Goal: Task Accomplishment & Management: Manage account settings

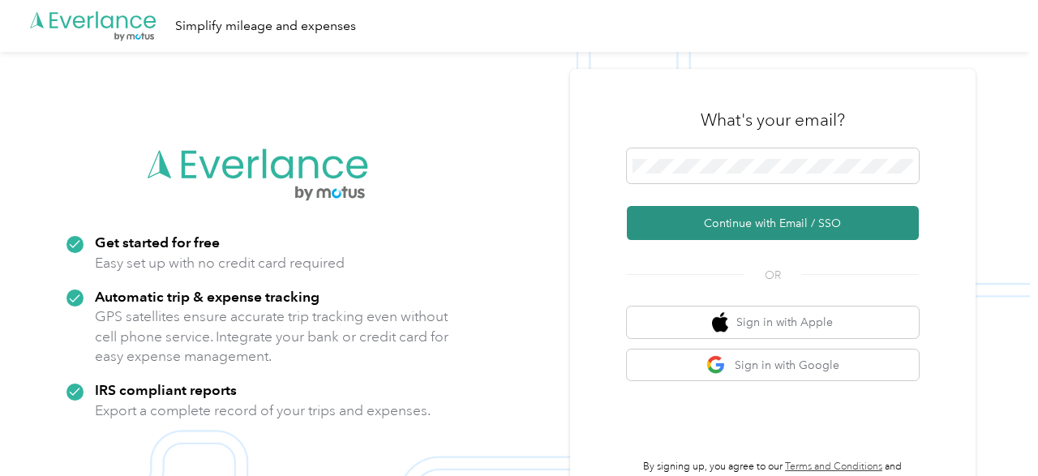
click at [747, 221] on button "Continue with Email / SSO" at bounding box center [773, 223] width 292 height 34
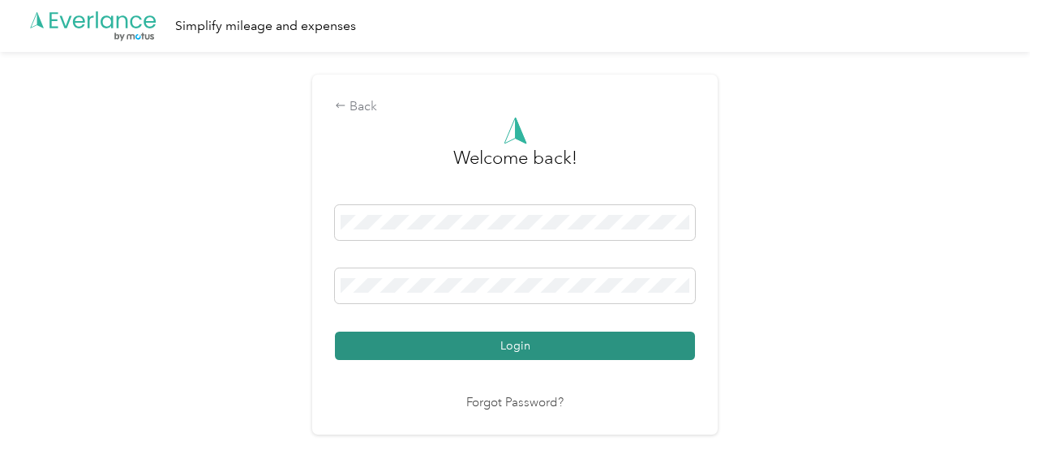
click at [491, 336] on button "Login" at bounding box center [515, 346] width 360 height 28
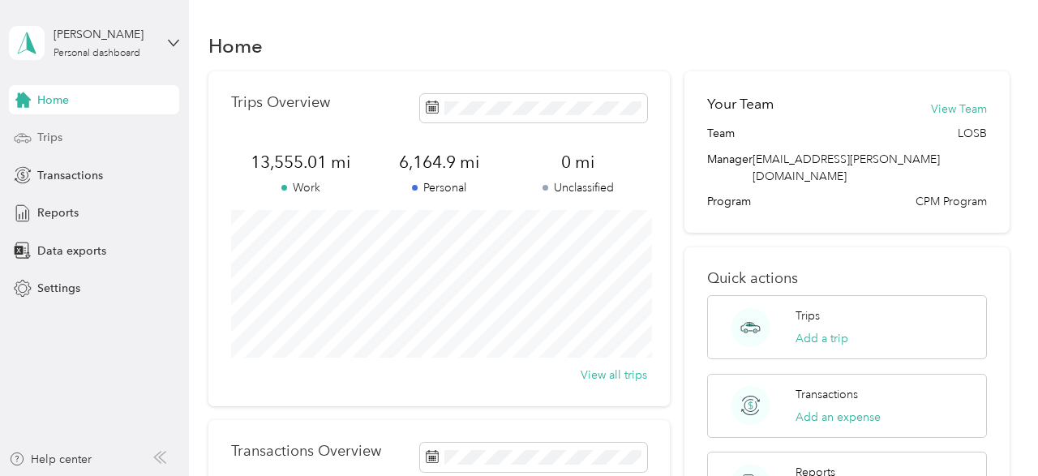
click at [84, 129] on div "Trips" at bounding box center [94, 137] width 170 height 29
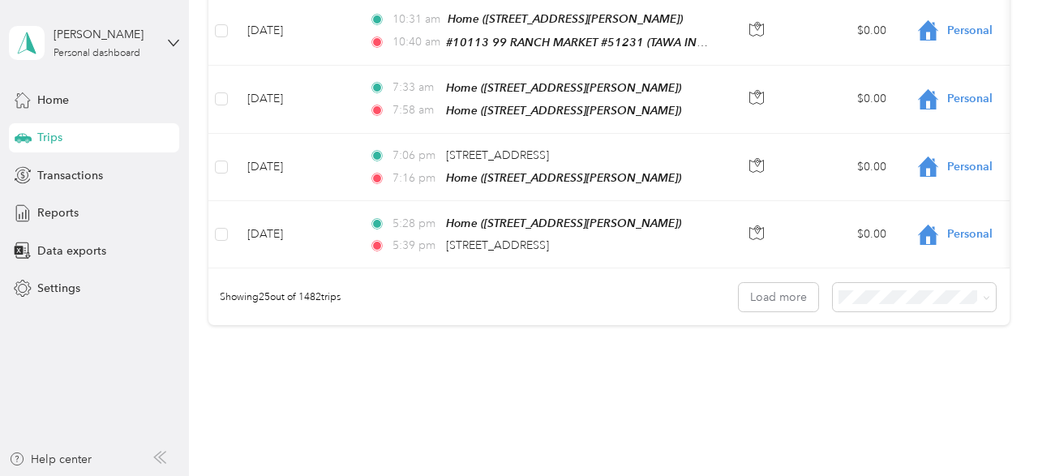
scroll to position [1657, 0]
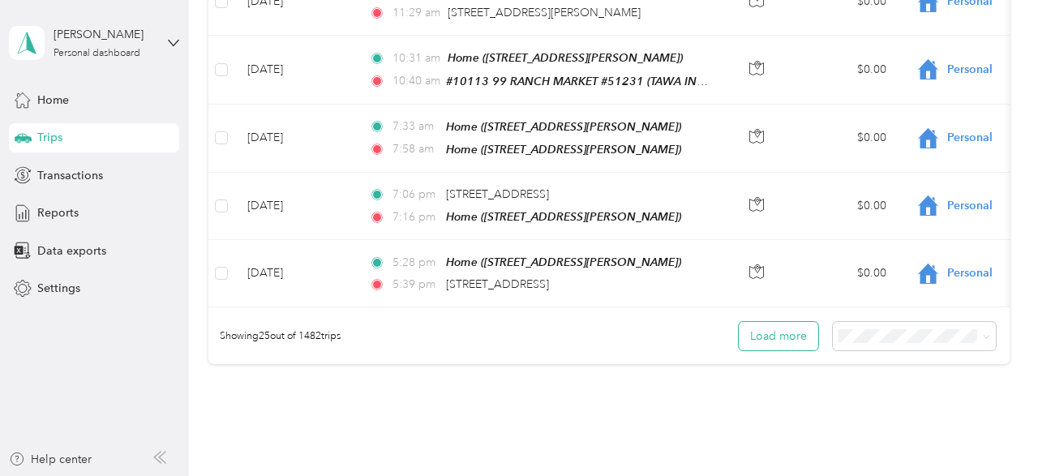
click at [754, 322] on button "Load more" at bounding box center [779, 336] width 80 height 28
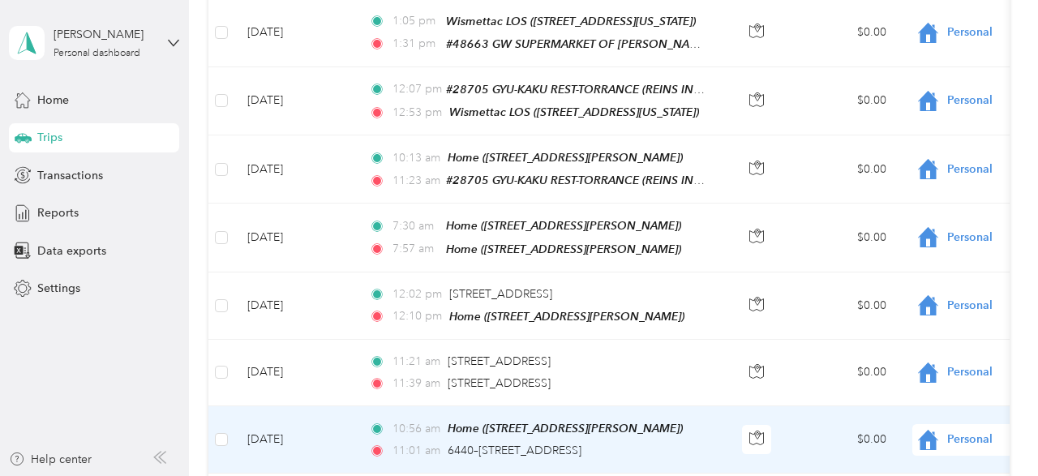
scroll to position [2144, 0]
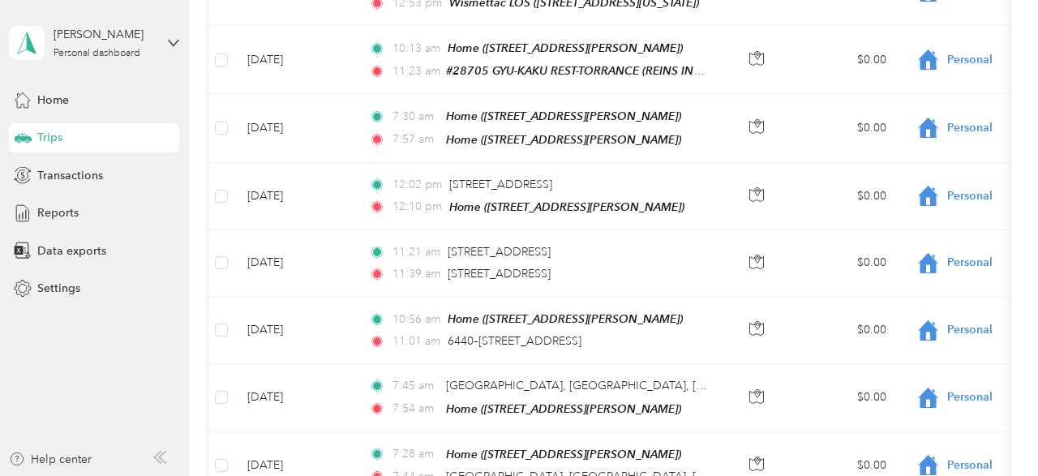
click at [8, 376] on aside "[PERSON_NAME] Personal dashboard Home Trips Transactions Reports Data exports S…" at bounding box center [94, 238] width 189 height 476
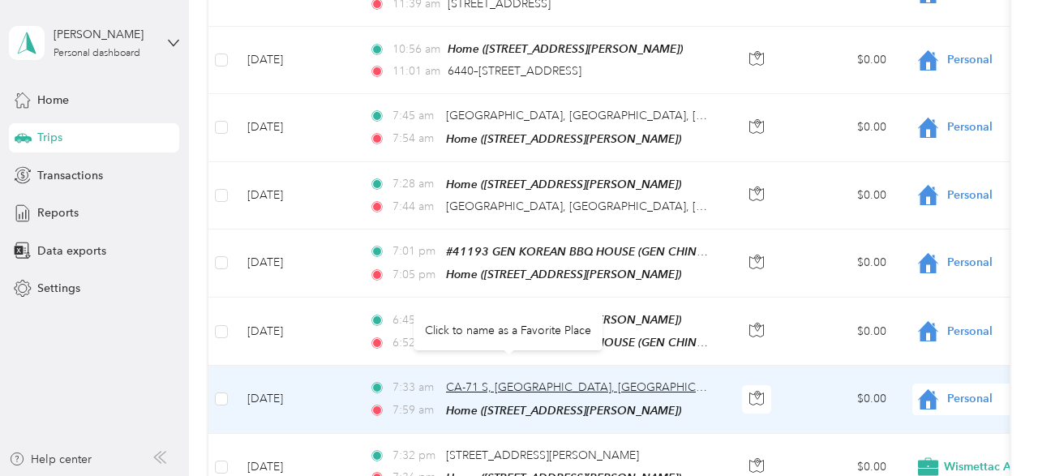
scroll to position [2387, 0]
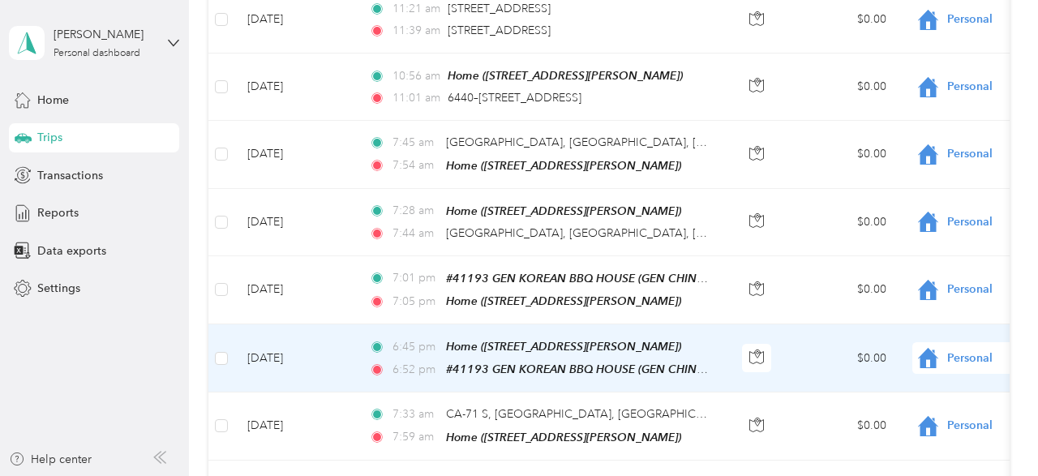
click at [964, 350] on span "Personal" at bounding box center [1022, 359] width 148 height 18
click at [886, 339] on span "Wismettac Asian Foods" at bounding box center [953, 340] width 150 height 17
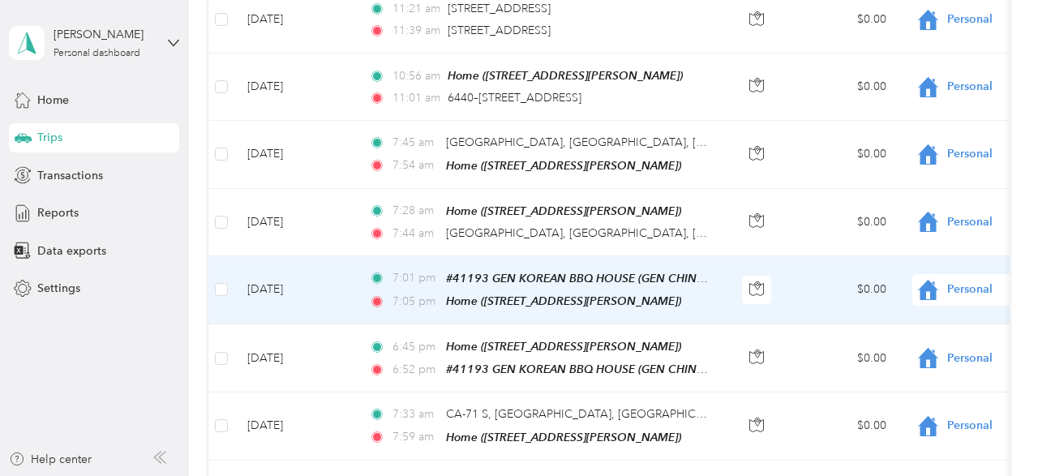
click at [963, 281] on span "Personal" at bounding box center [1022, 290] width 148 height 18
click at [930, 277] on span "Wismettac Asian Foods" at bounding box center [953, 275] width 150 height 17
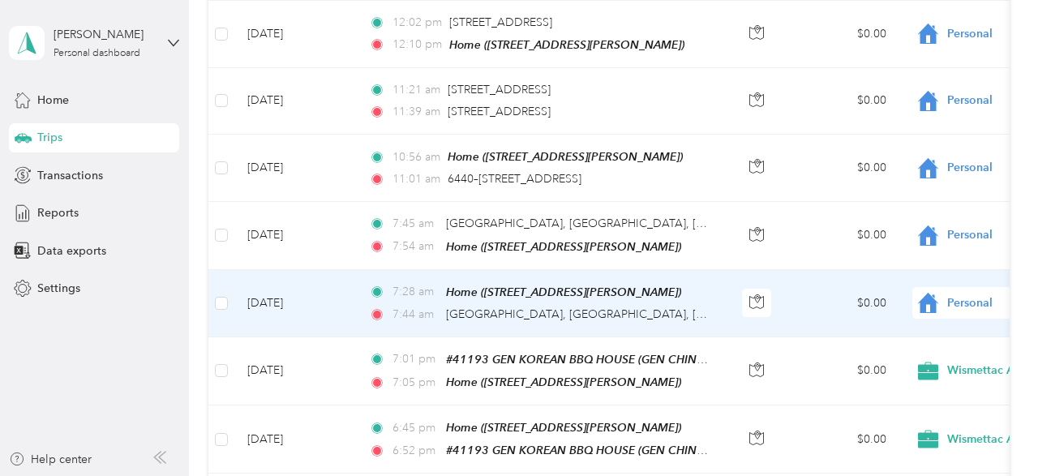
scroll to position [2225, 0]
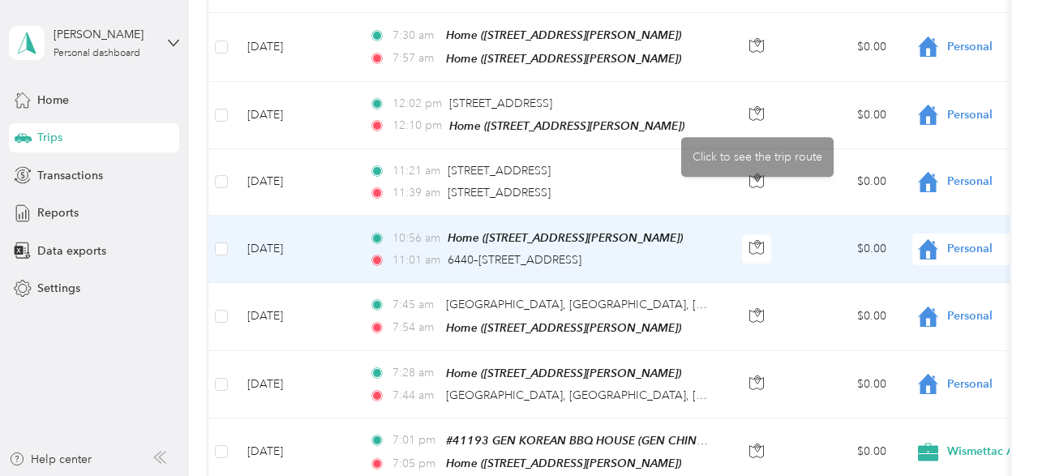
click at [781, 216] on td at bounding box center [757, 249] width 57 height 67
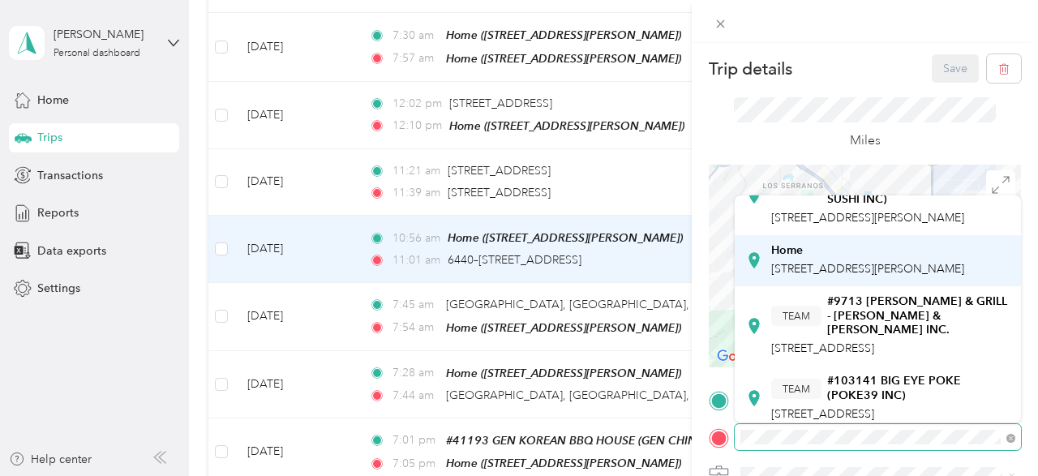
scroll to position [162, 0]
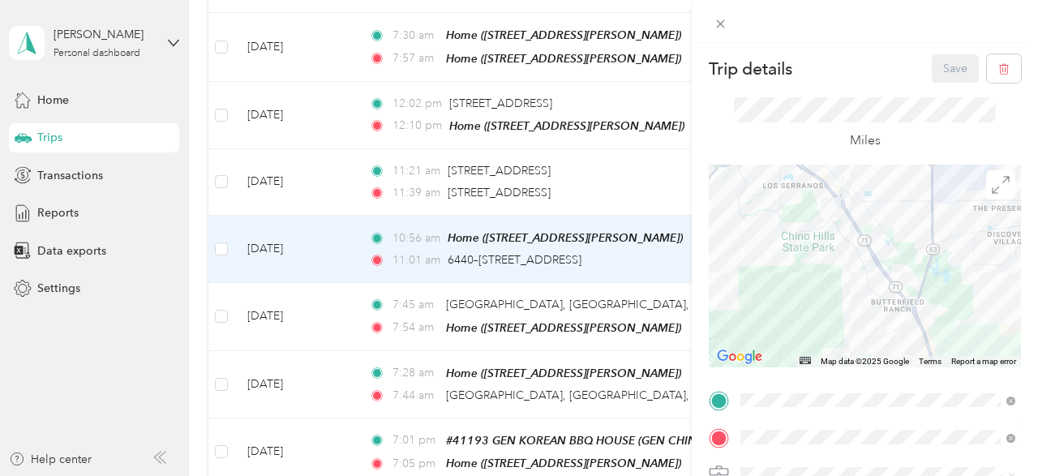
click at [861, 334] on div "TEAM #9713 [PERSON_NAME] & GRILL - [PERSON_NAME] & GRILL INC. [STREET_ADDRESS]" at bounding box center [890, 303] width 239 height 62
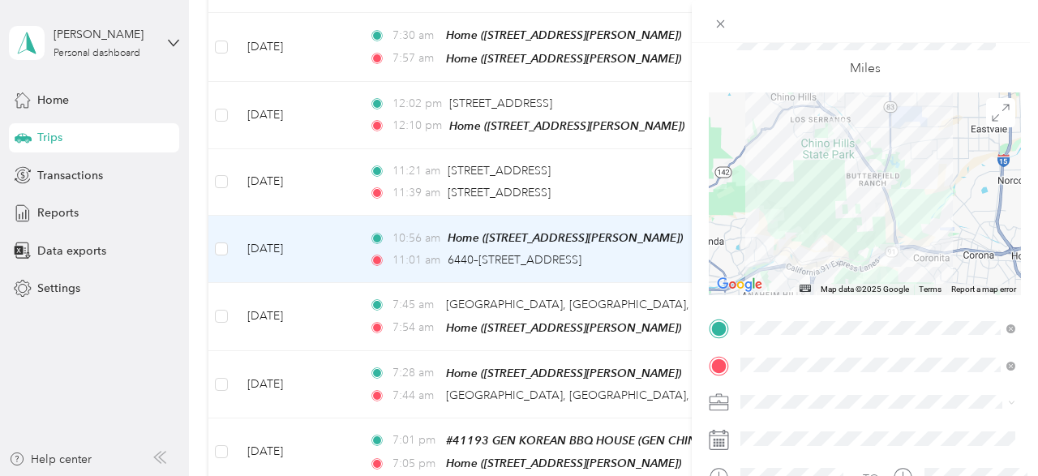
scroll to position [81, 0]
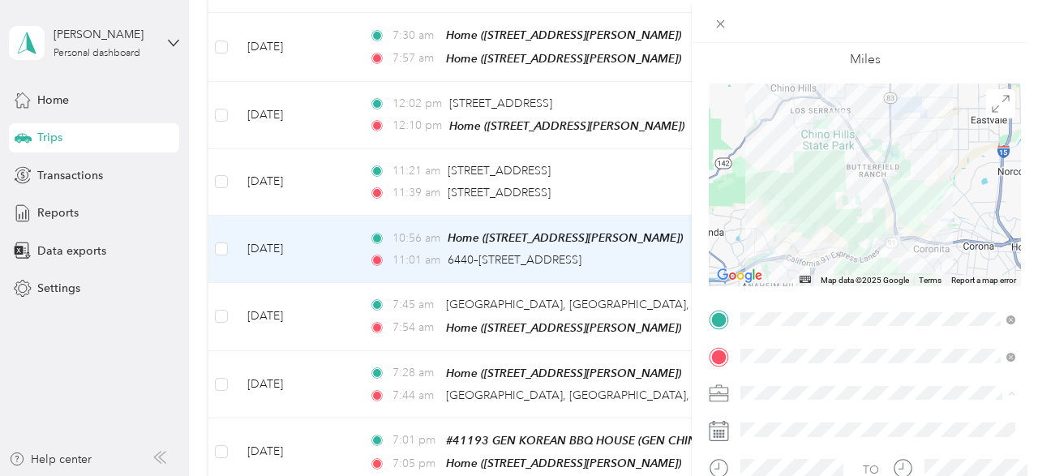
click at [802, 420] on span "Wismettac Asian Foods" at bounding box center [805, 422] width 119 height 14
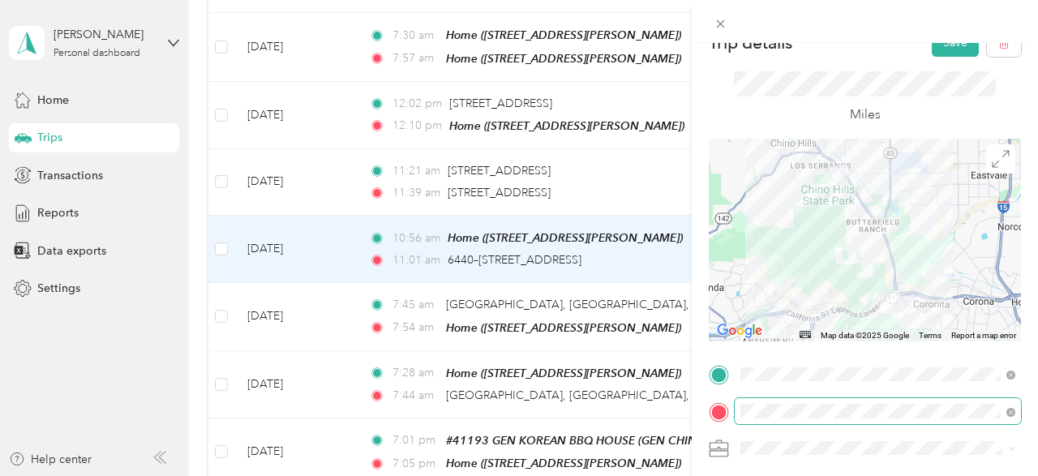
scroll to position [0, 0]
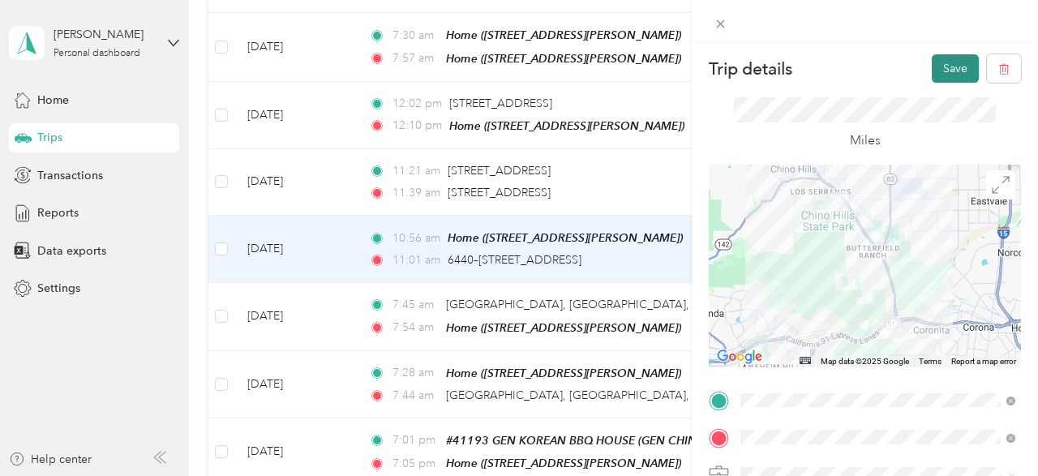
click at [950, 67] on button "Save" at bounding box center [955, 68] width 47 height 28
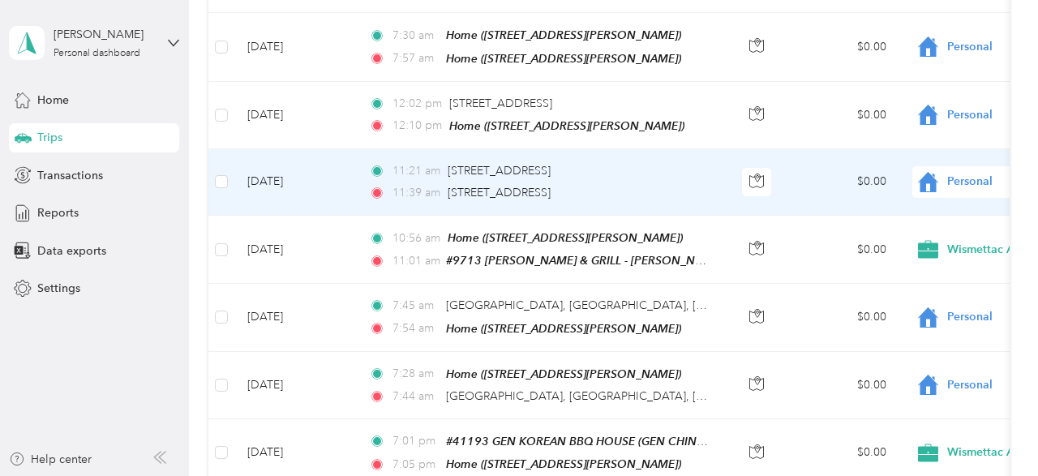
click at [801, 149] on td "$0.00" at bounding box center [843, 182] width 114 height 67
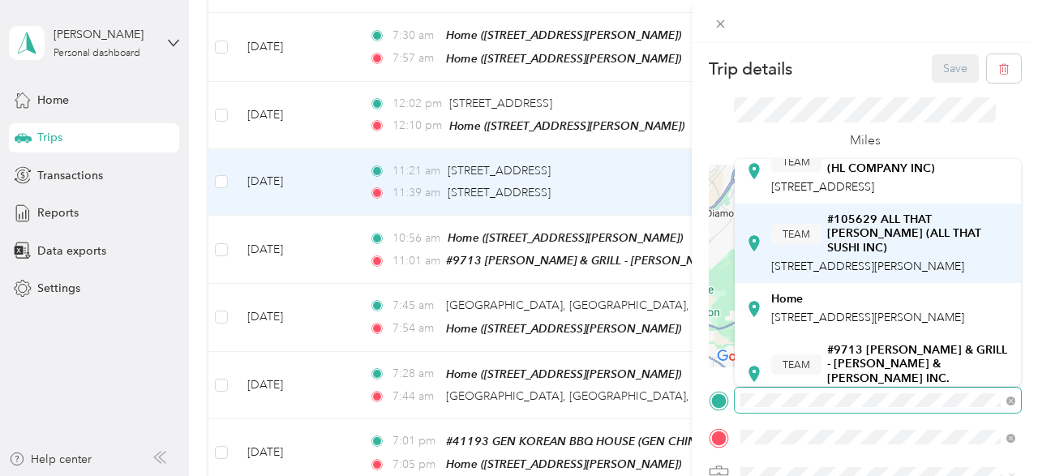
scroll to position [81, 0]
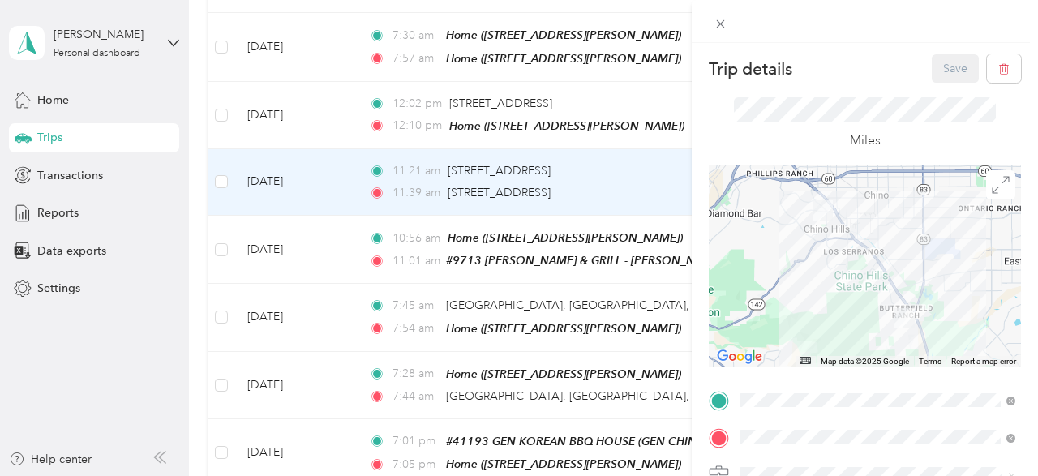
click at [832, 359] on strong "#9713 [PERSON_NAME] & GRILL - [PERSON_NAME] & [PERSON_NAME] INC." at bounding box center [918, 337] width 183 height 43
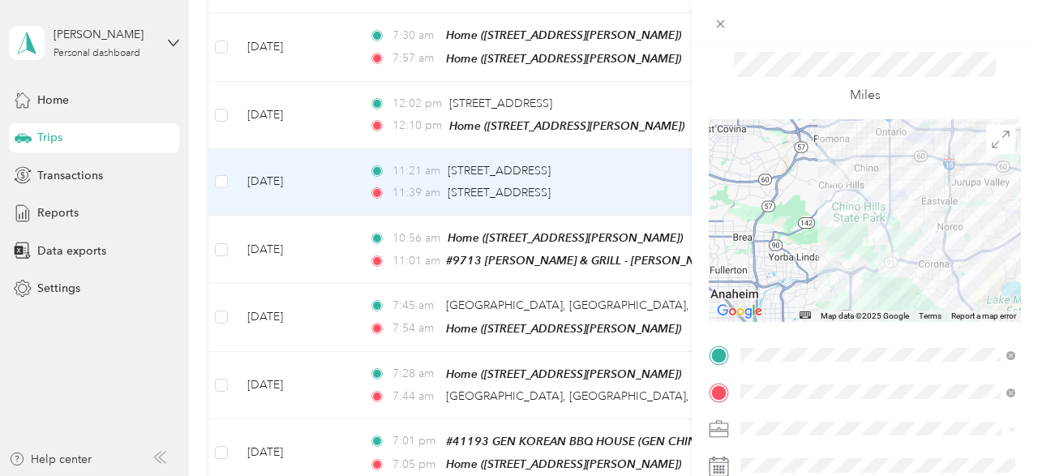
scroll to position [162, 0]
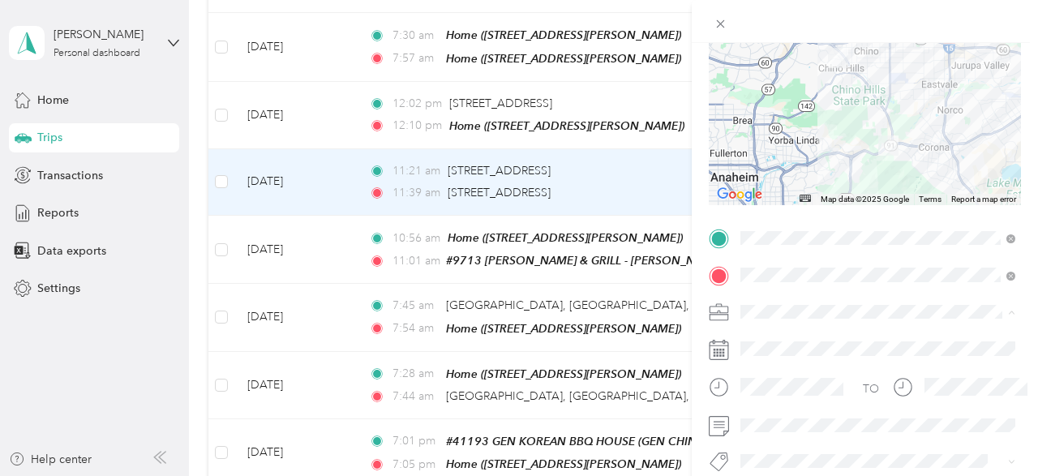
click at [797, 340] on span "Wismettac Asian Foods" at bounding box center [805, 340] width 119 height 14
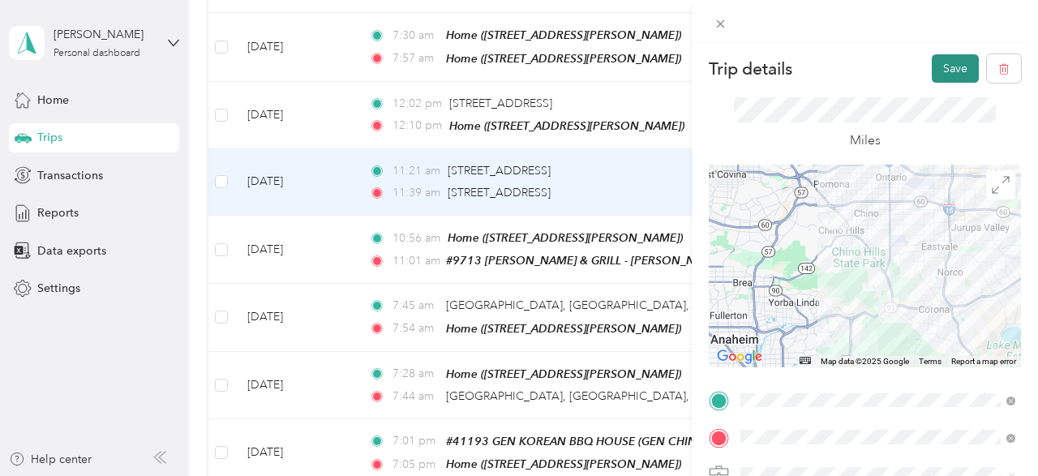
click at [942, 67] on button "Save" at bounding box center [955, 68] width 47 height 28
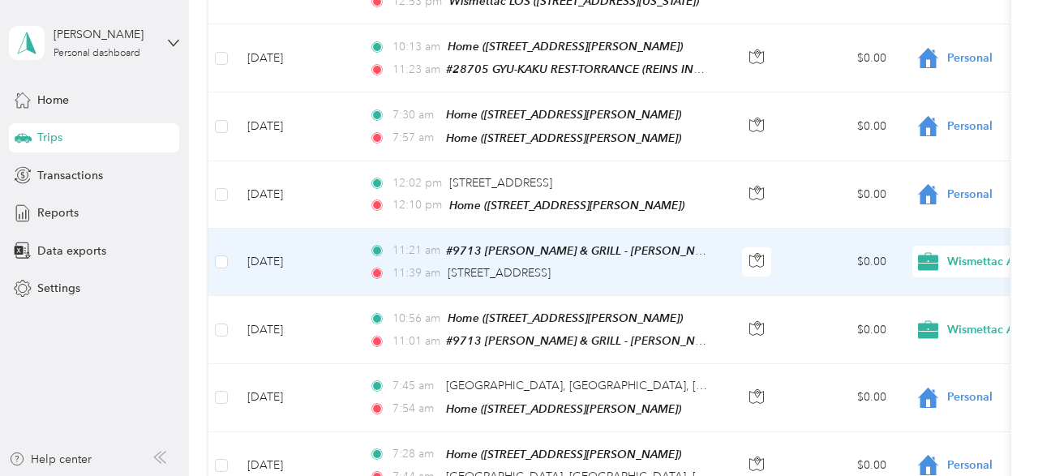
scroll to position [2144, 0]
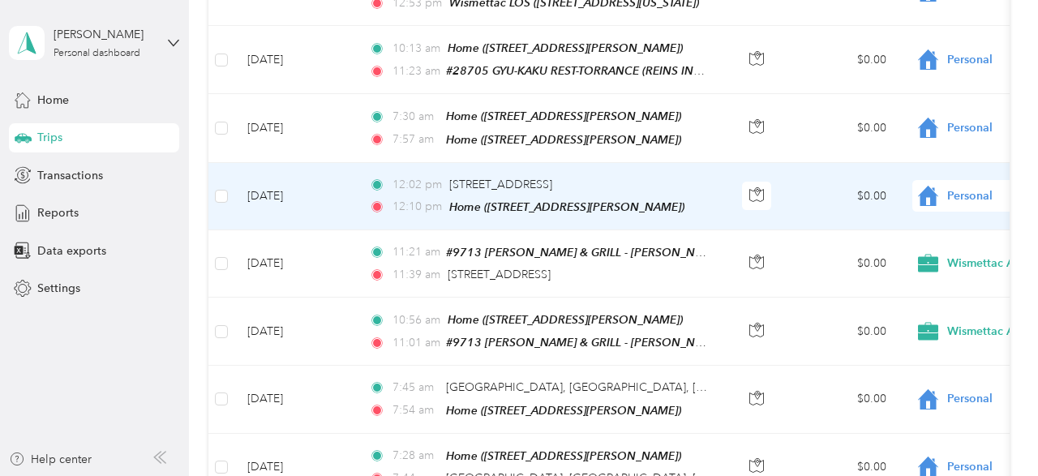
click at [950, 187] on span "Personal" at bounding box center [1022, 196] width 148 height 18
click at [932, 191] on span "Wismettac Asian Foods" at bounding box center [953, 187] width 150 height 17
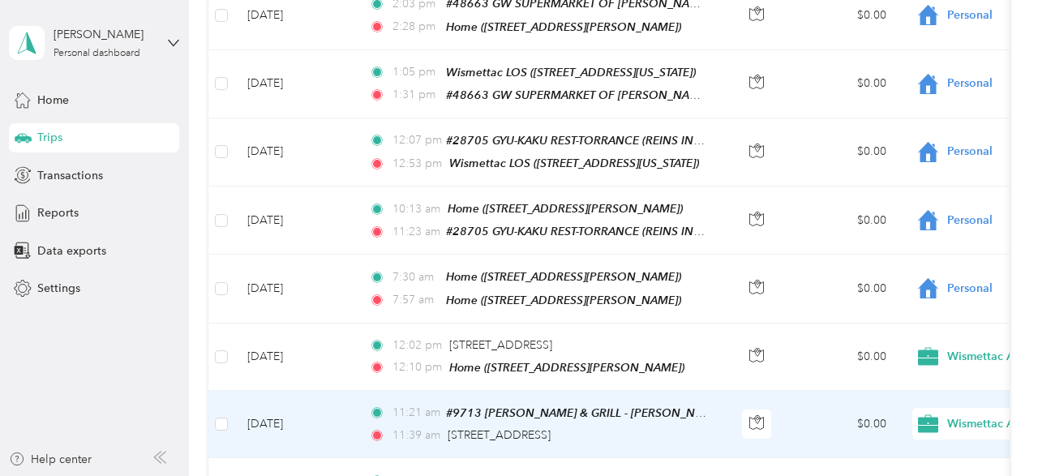
scroll to position [1982, 0]
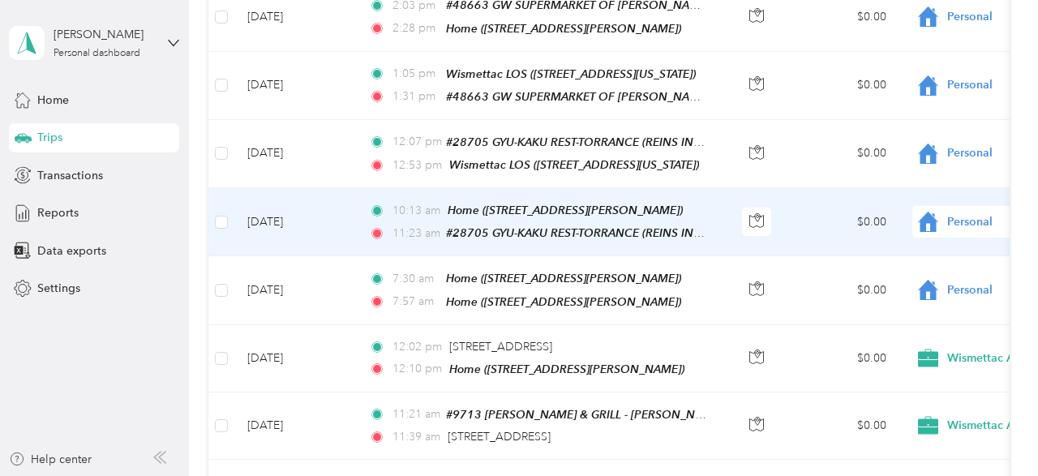
click at [982, 213] on span "Personal" at bounding box center [1022, 222] width 148 height 18
click at [979, 221] on span "Wismettac Asian Foods" at bounding box center [938, 217] width 178 height 20
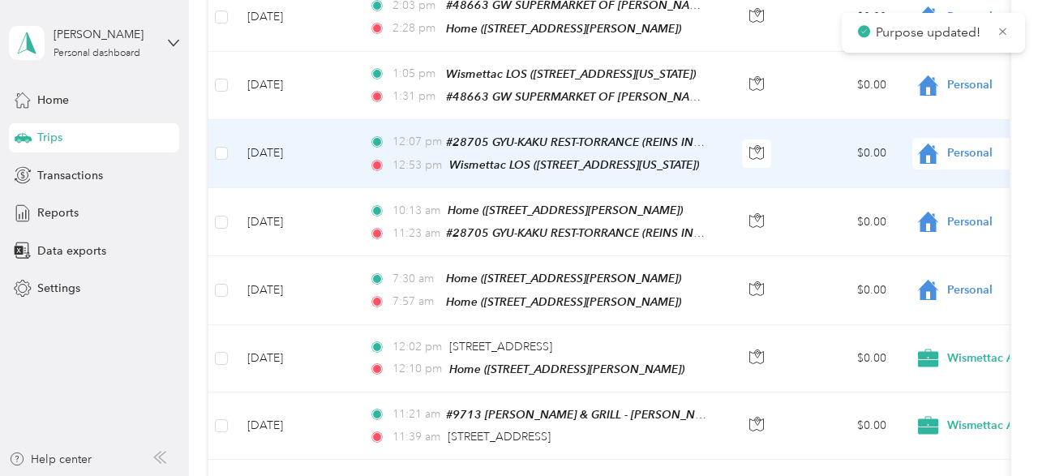
click at [799, 120] on td "$0.00" at bounding box center [843, 154] width 114 height 68
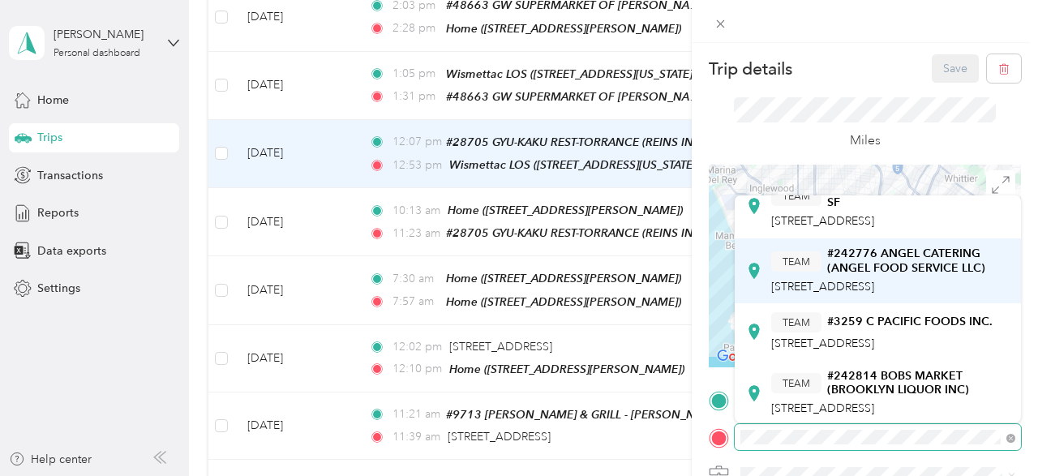
scroll to position [81, 0]
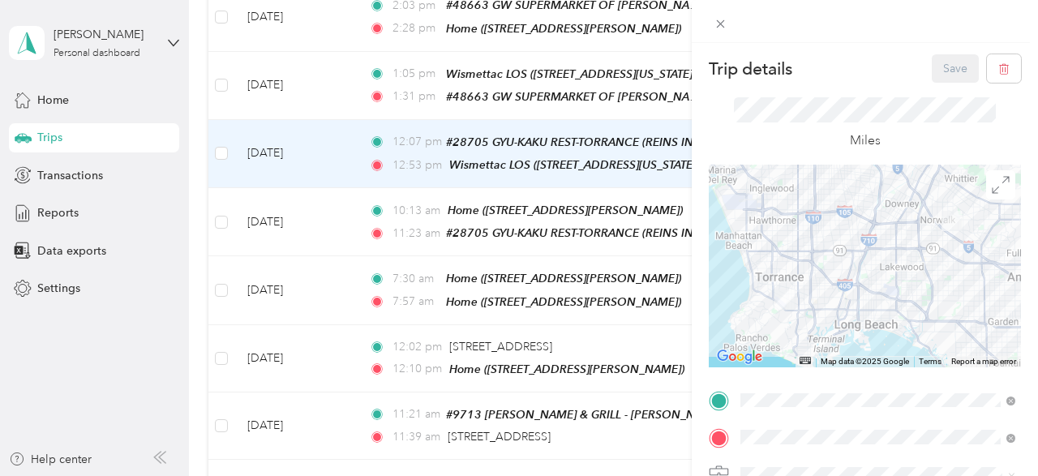
click at [861, 269] on span "[STREET_ADDRESS]" at bounding box center [822, 263] width 103 height 14
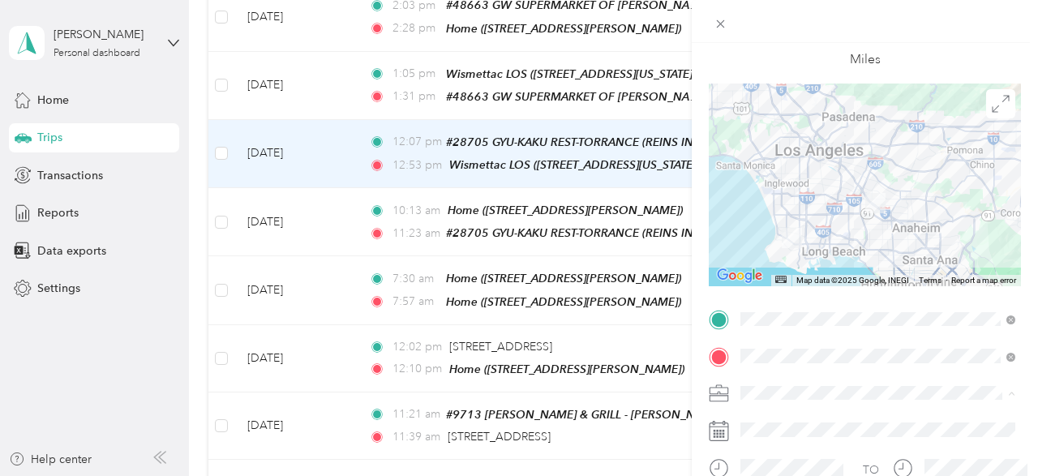
click at [817, 424] on span "Wismettac Asian Foods" at bounding box center [805, 422] width 119 height 14
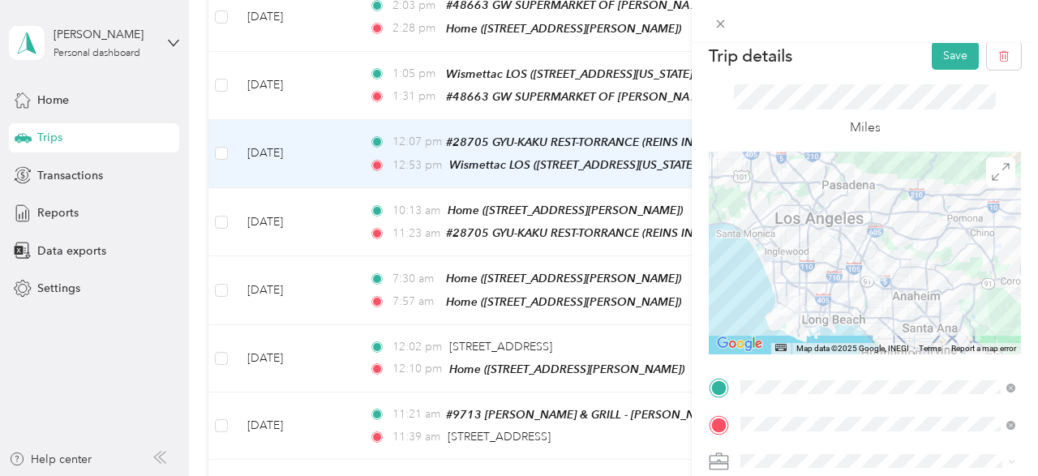
scroll to position [0, 0]
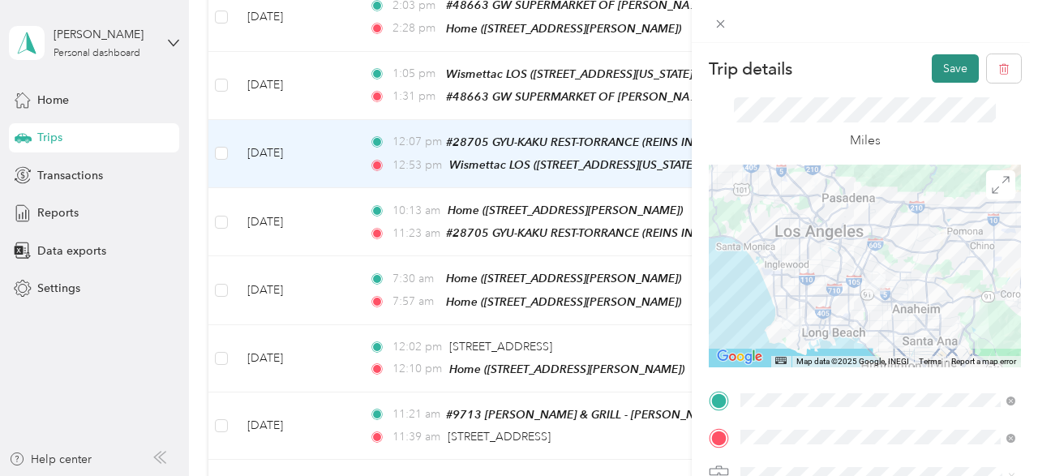
click at [948, 69] on button "Save" at bounding box center [955, 68] width 47 height 28
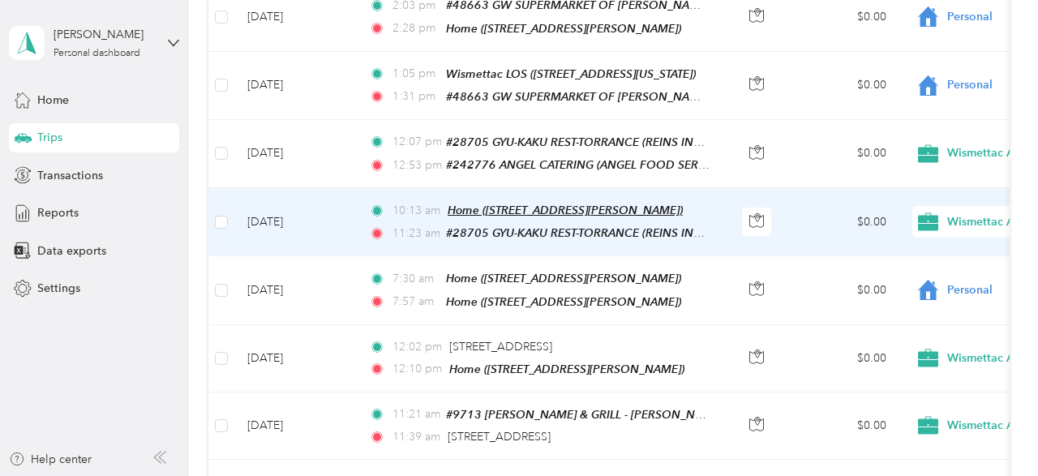
scroll to position [1901, 0]
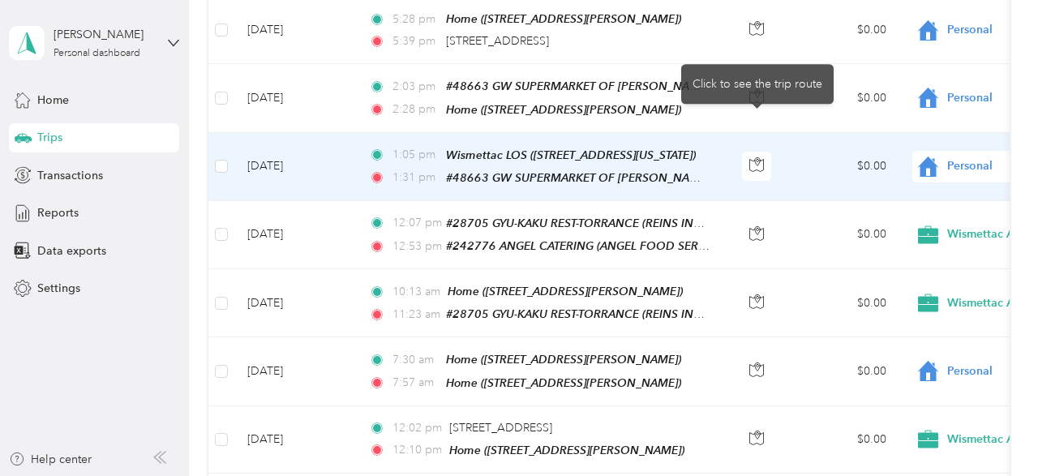
click at [792, 133] on td "$0.00" at bounding box center [843, 167] width 114 height 68
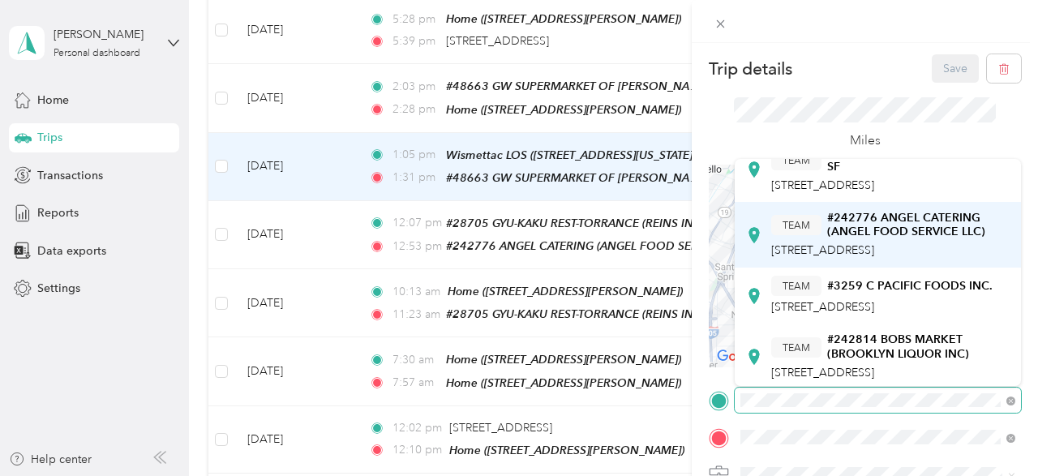
scroll to position [81, 0]
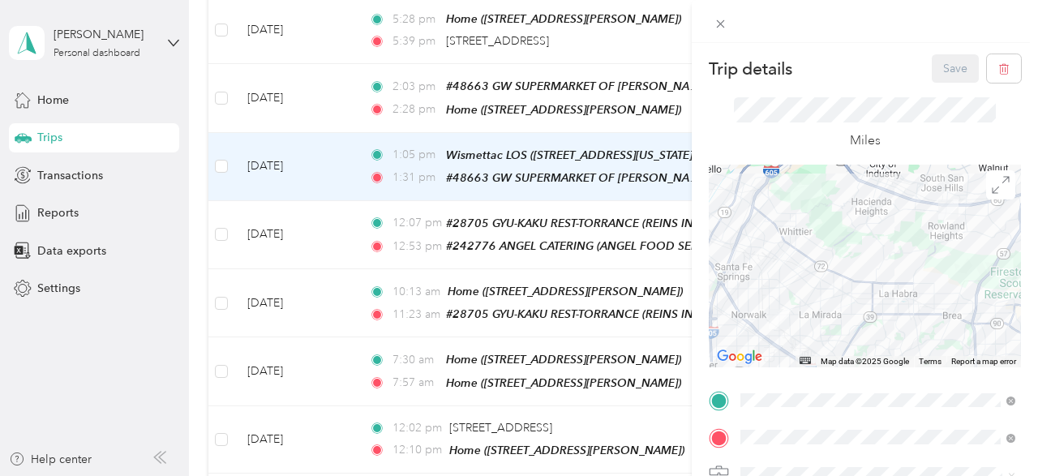
click at [855, 232] on span "[STREET_ADDRESS]" at bounding box center [822, 225] width 103 height 14
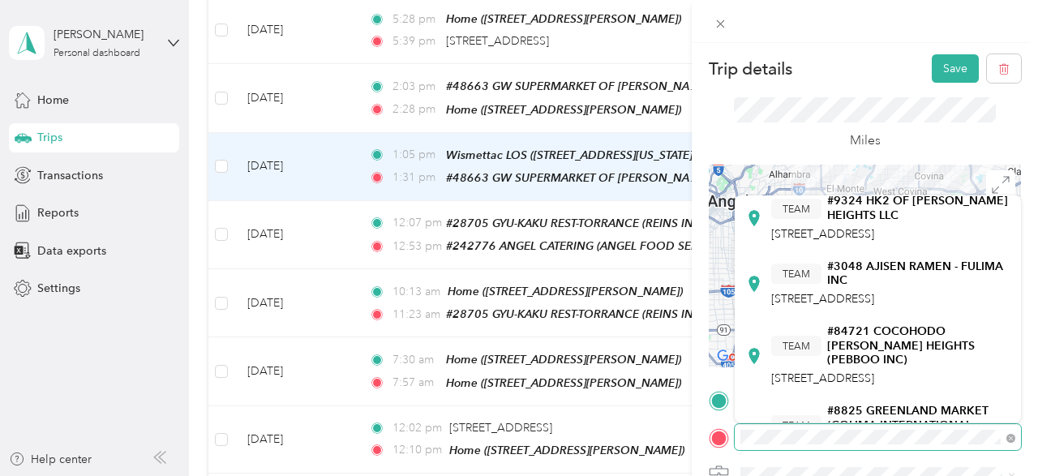
scroll to position [162, 0]
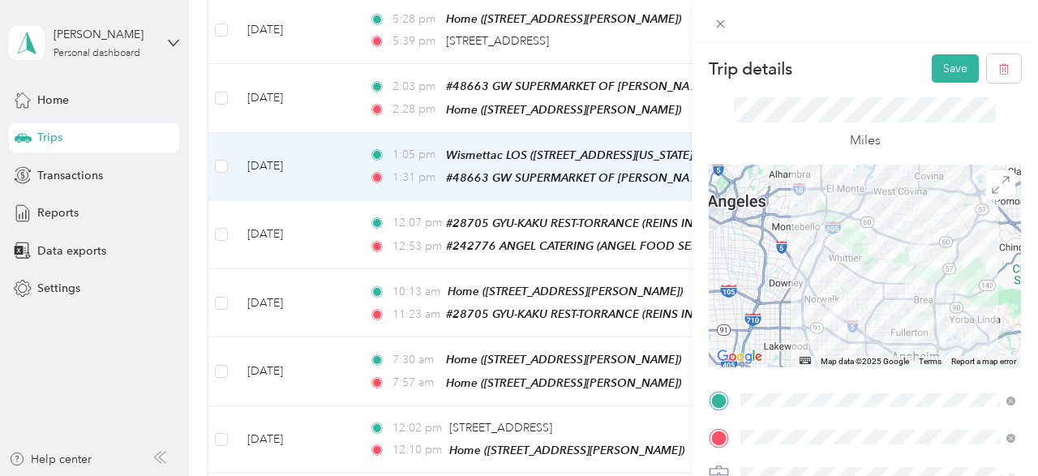
click at [823, 282] on span "[STREET_ADDRESS]" at bounding box center [822, 275] width 103 height 14
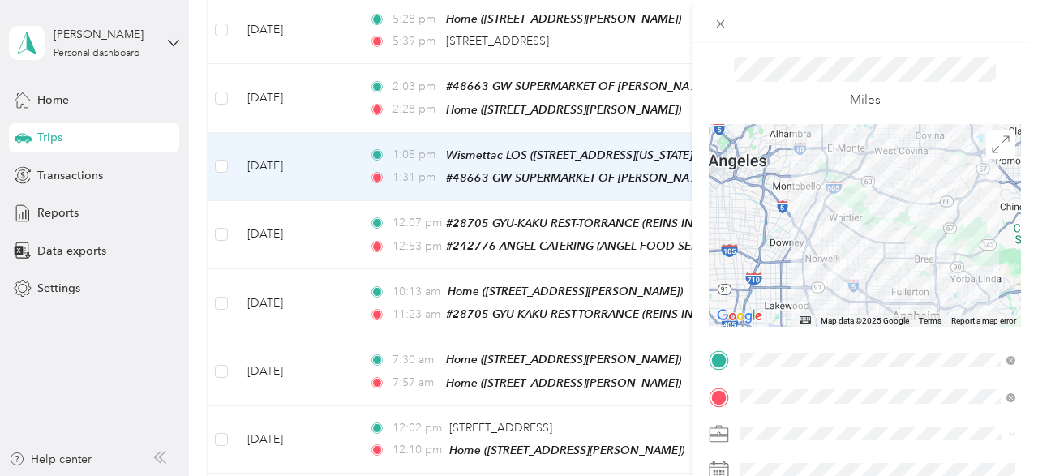
scroll to position [81, 0]
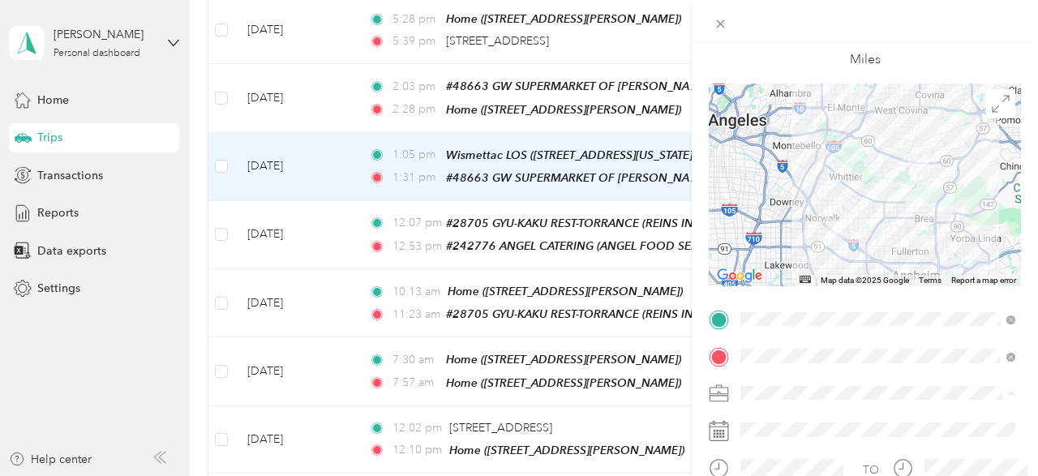
click at [781, 418] on span "Wismettac Asian Foods" at bounding box center [805, 422] width 119 height 14
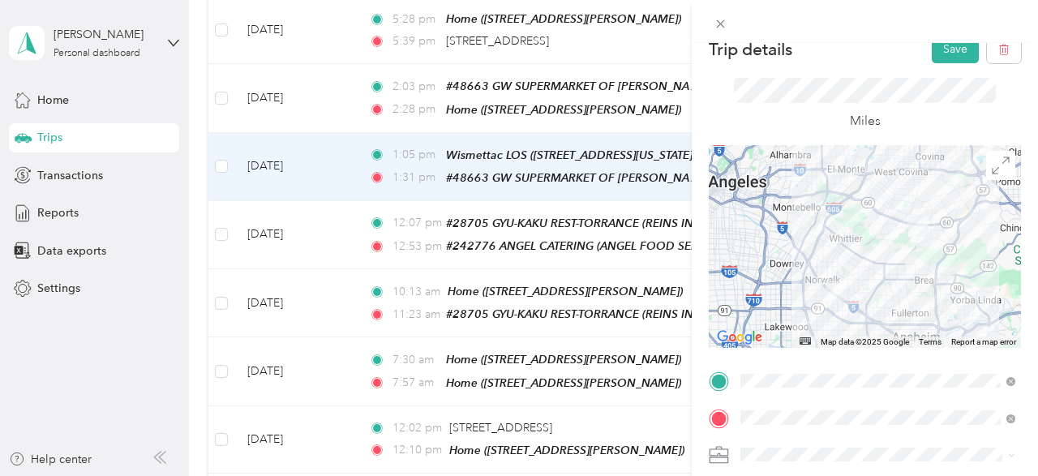
scroll to position [0, 0]
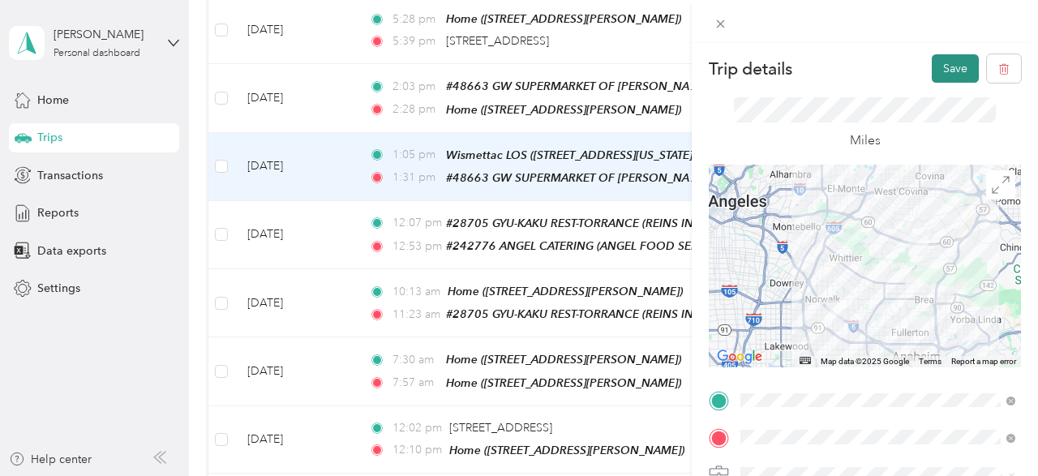
click at [963, 59] on button "Save" at bounding box center [955, 68] width 47 height 28
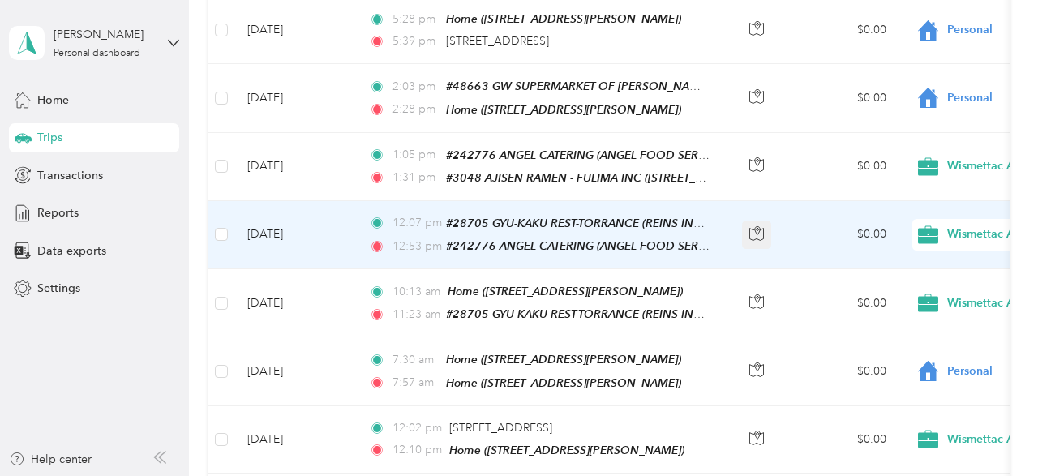
scroll to position [1820, 0]
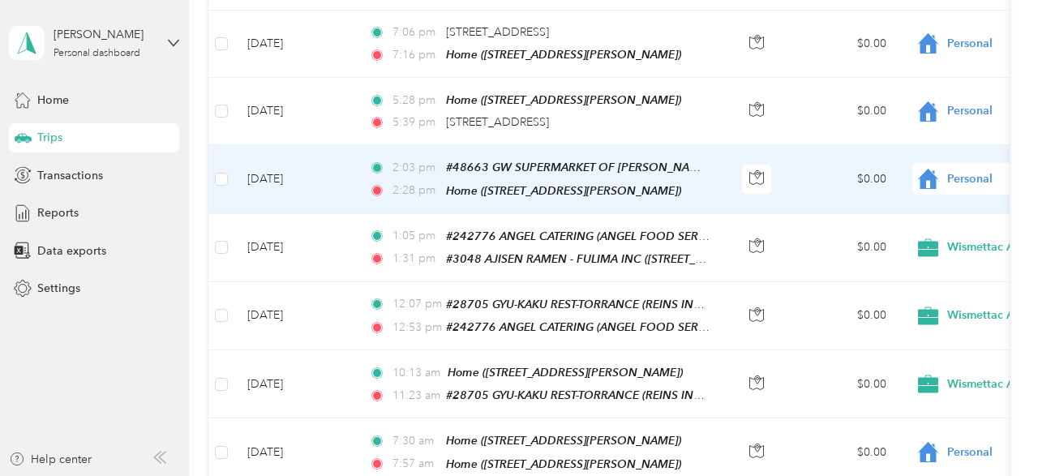
click at [788, 155] on td "$0.00" at bounding box center [843, 179] width 114 height 68
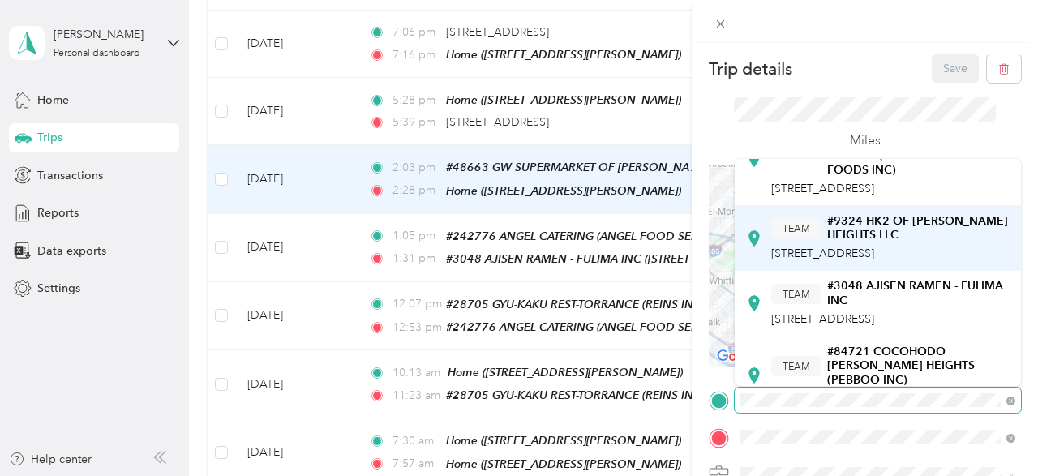
scroll to position [162, 0]
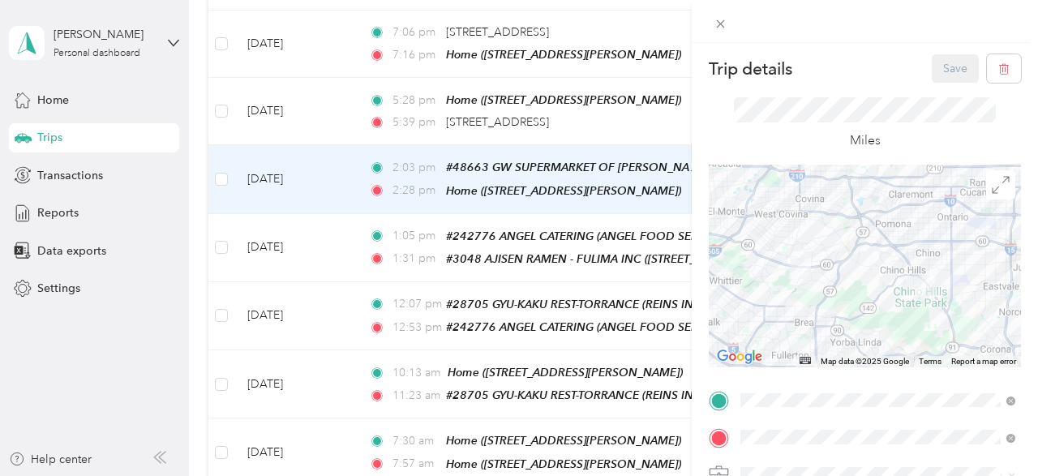
click at [840, 245] on span "[STREET_ADDRESS]" at bounding box center [822, 238] width 103 height 14
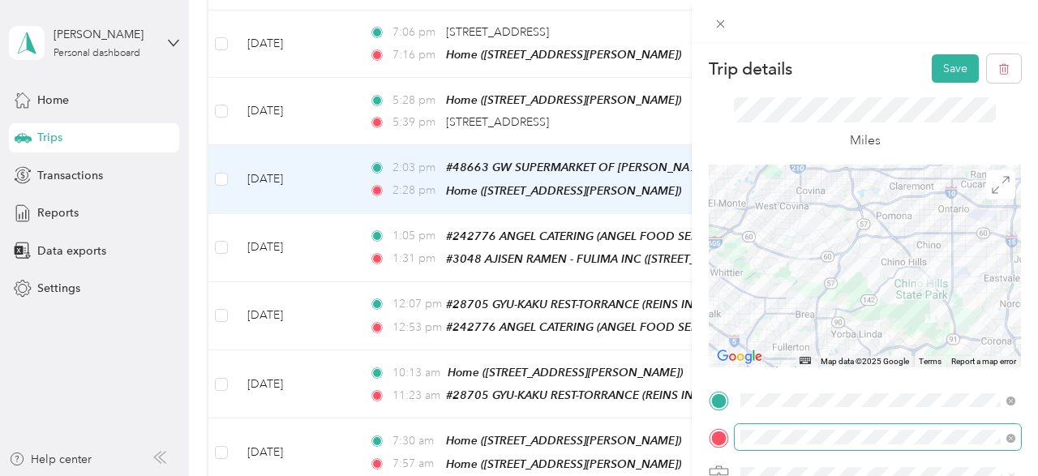
scroll to position [81, 0]
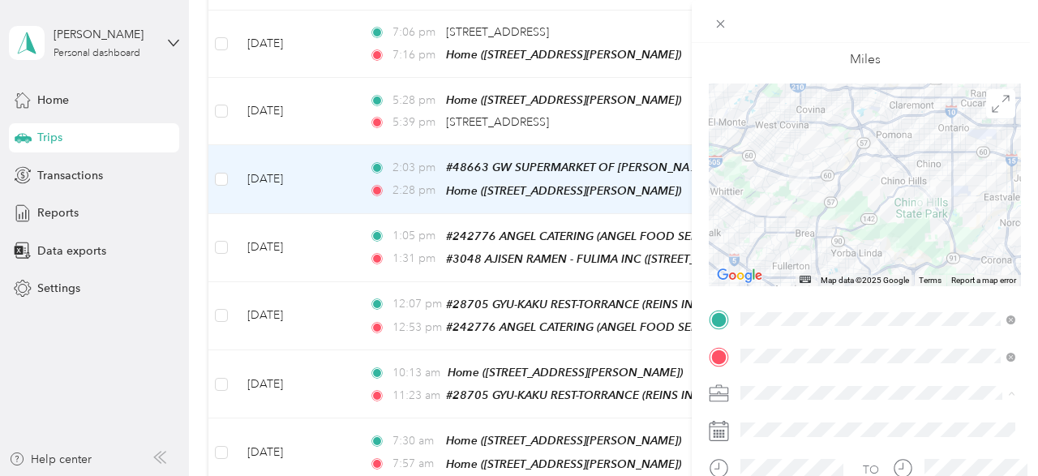
click at [789, 419] on span "Wismettac Asian Foods" at bounding box center [805, 422] width 119 height 14
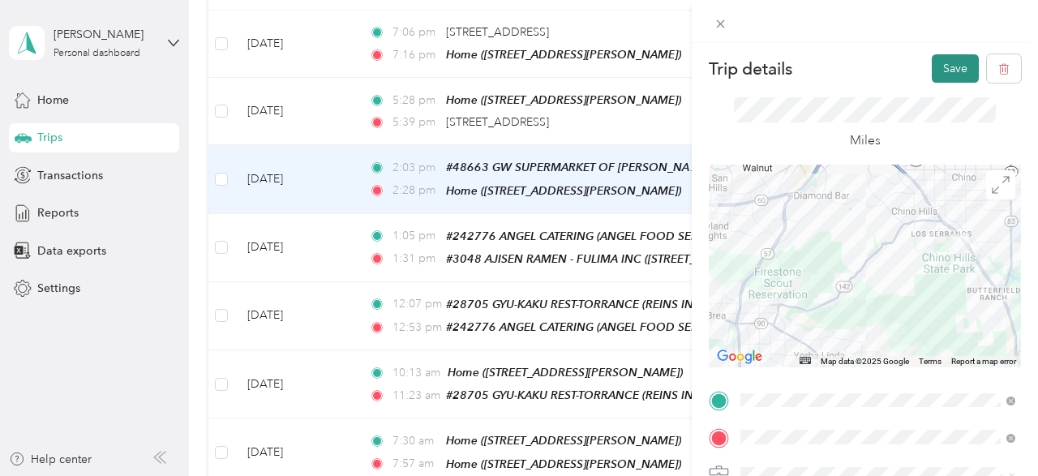
click at [943, 73] on button "Save" at bounding box center [955, 68] width 47 height 28
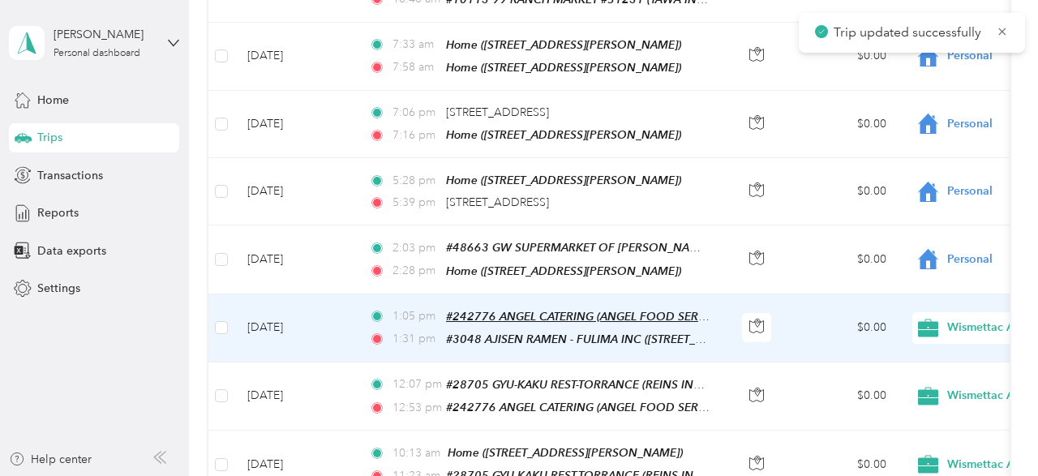
scroll to position [1739, 0]
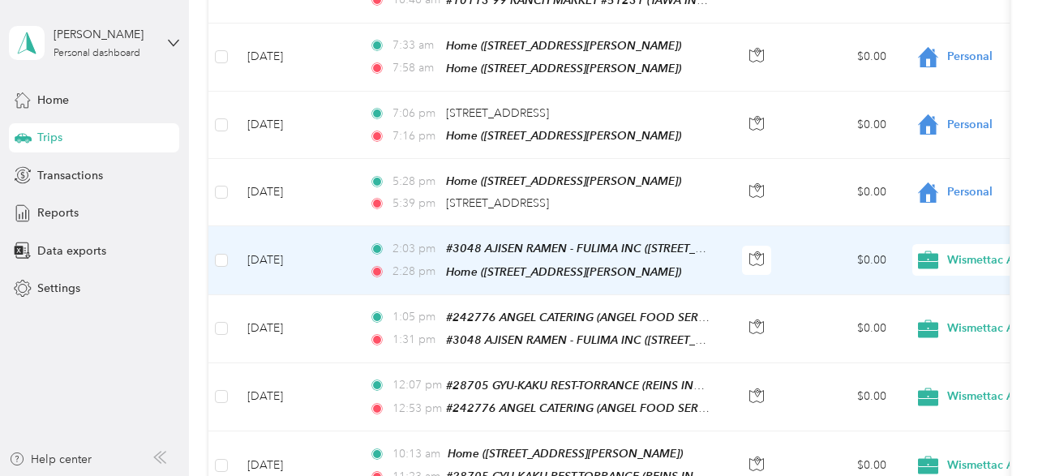
click at [801, 236] on td "$0.00" at bounding box center [843, 260] width 114 height 68
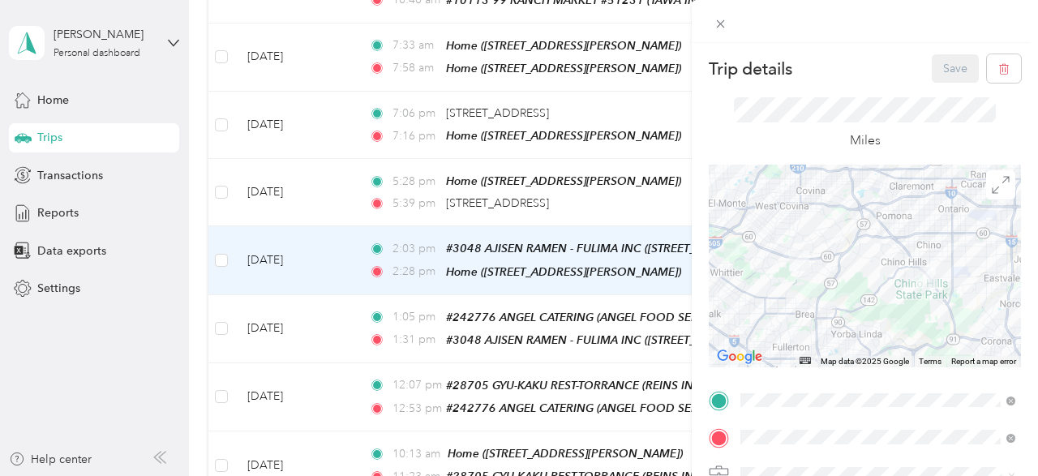
click at [833, 270] on div "TEAM #105629 ALL THAT [PERSON_NAME] (ALL THAT SUSHI INC) [STREET_ADDRESS][PERSO…" at bounding box center [890, 270] width 239 height 62
click at [939, 69] on button "Save" at bounding box center [955, 68] width 47 height 28
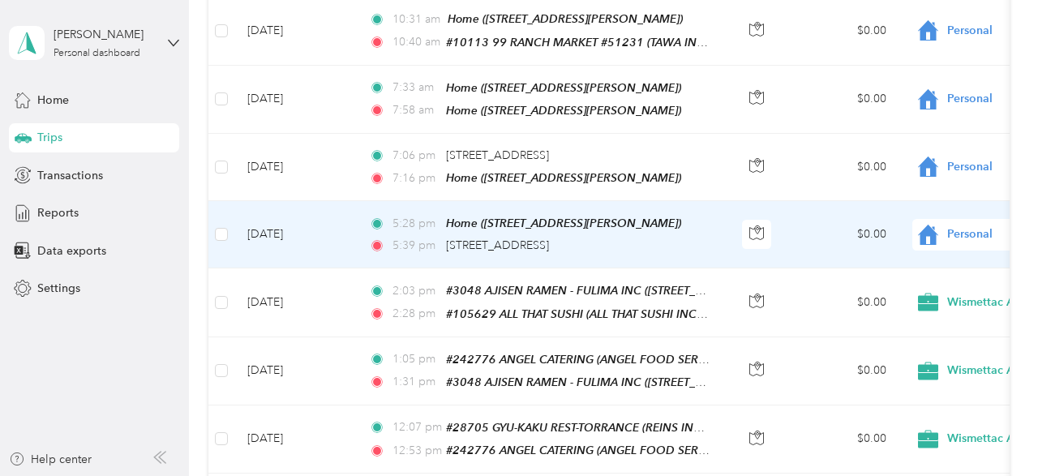
scroll to position [1657, 0]
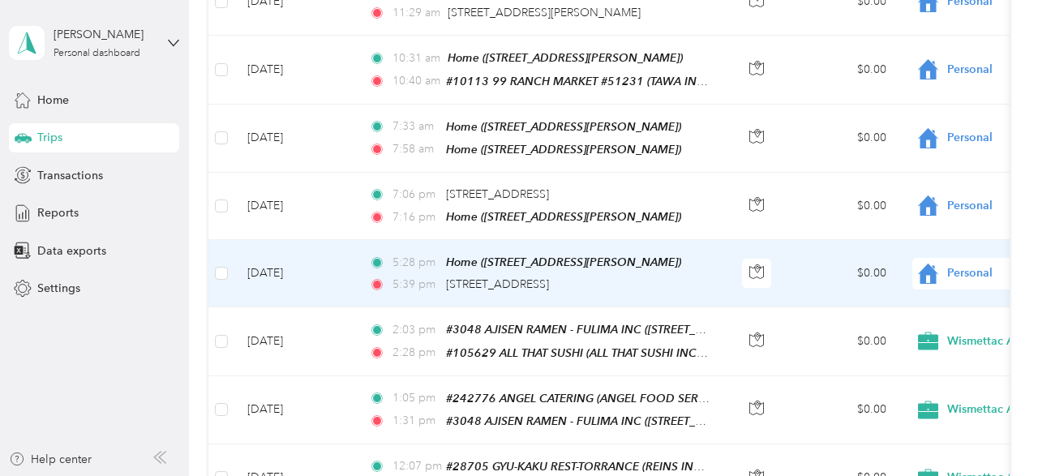
click at [814, 240] on td "$0.00" at bounding box center [843, 273] width 114 height 67
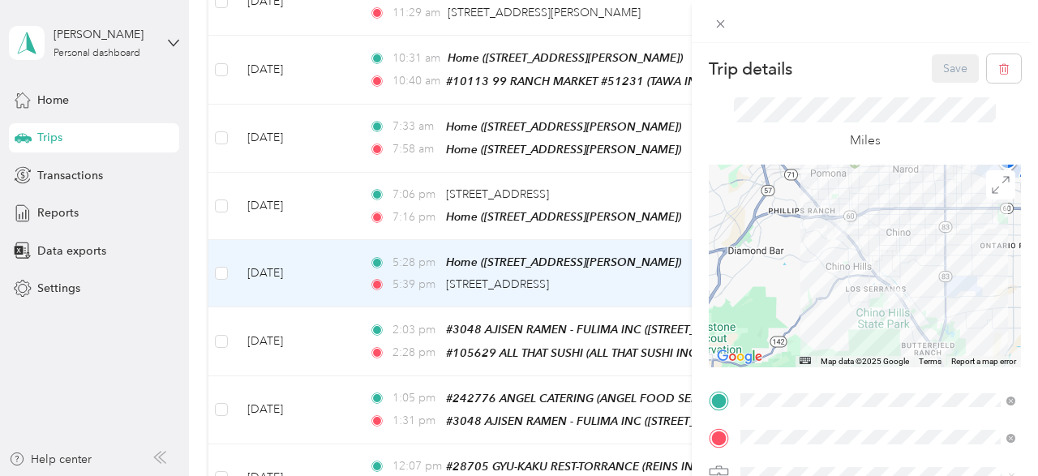
click at [845, 227] on div "TEAM #105629 ALL THAT [PERSON_NAME] (ALL THAT SUSHI INC) [STREET_ADDRESS][PERSO…" at bounding box center [890, 231] width 239 height 62
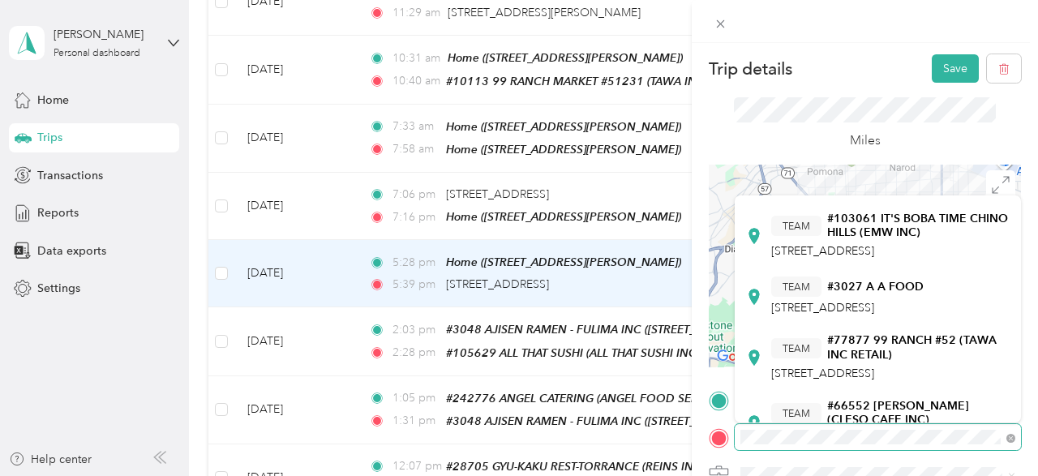
scroll to position [273, 0]
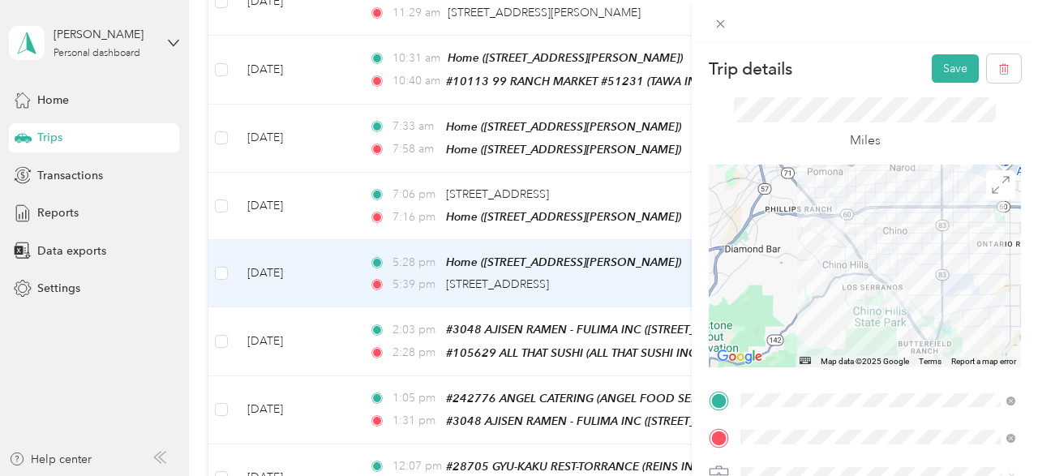
click at [784, 122] on div "Miles" at bounding box center [865, 124] width 263 height 54
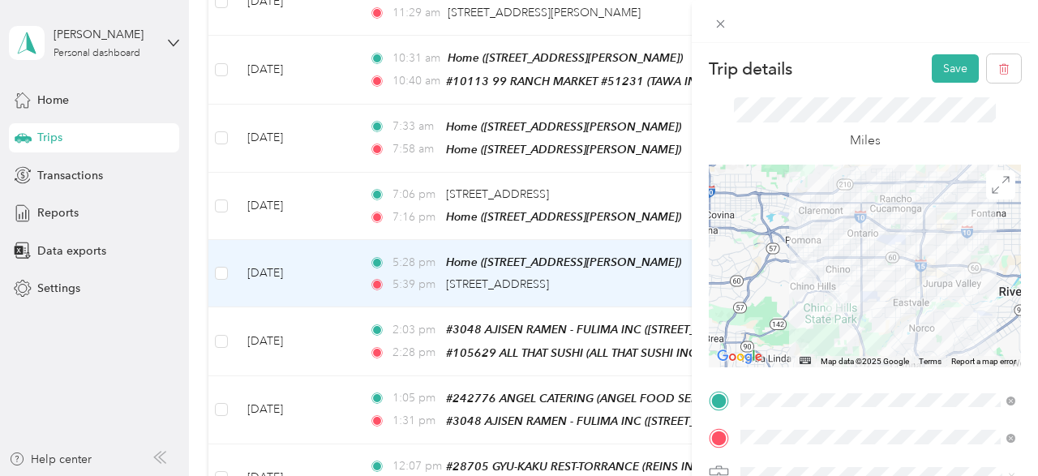
scroll to position [81, 0]
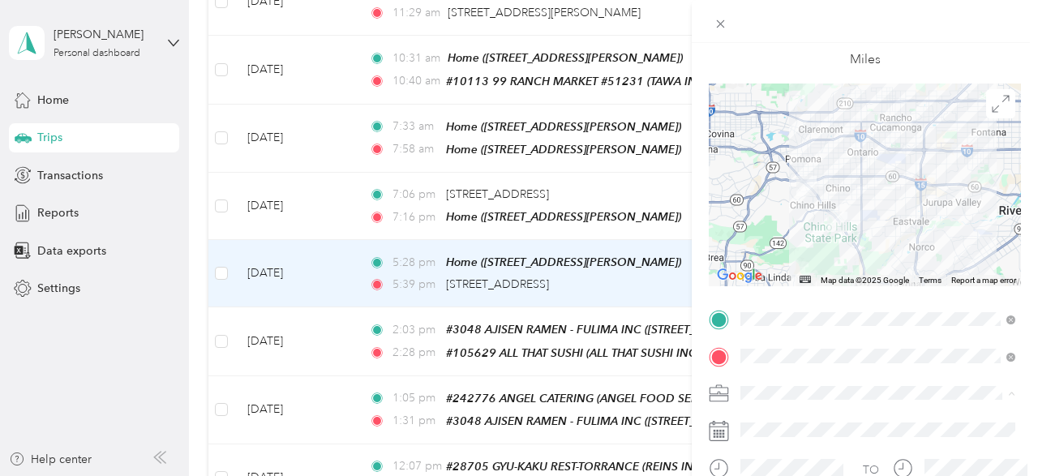
click at [771, 414] on div "Wismettac Asian Foods" at bounding box center [878, 421] width 264 height 17
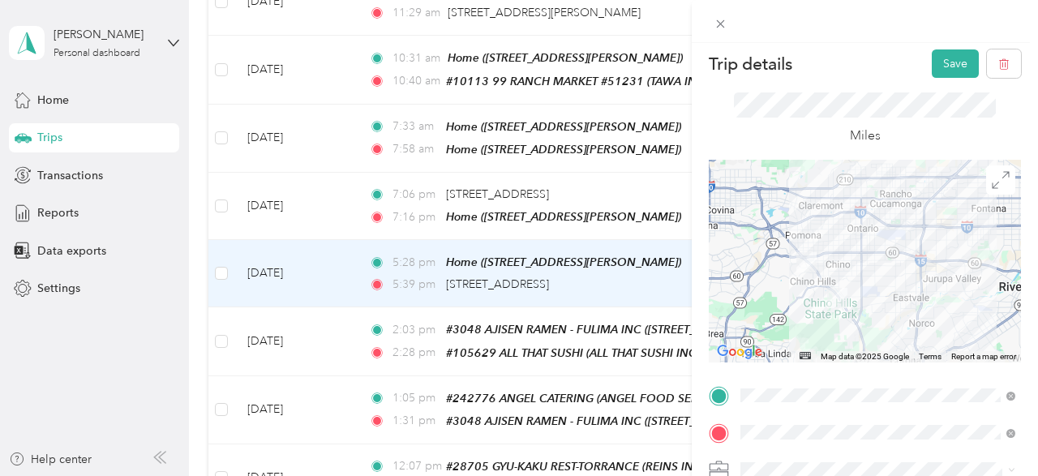
scroll to position [0, 0]
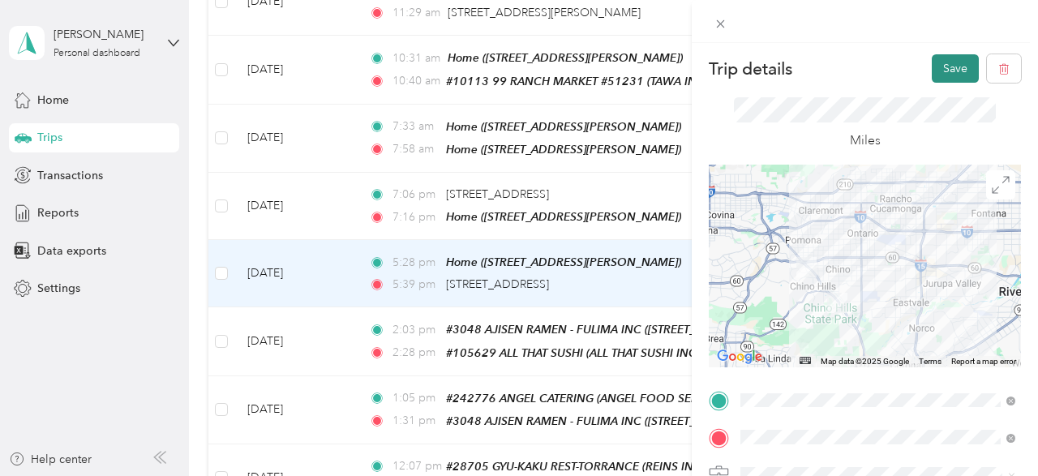
click at [955, 75] on button "Save" at bounding box center [955, 68] width 47 height 28
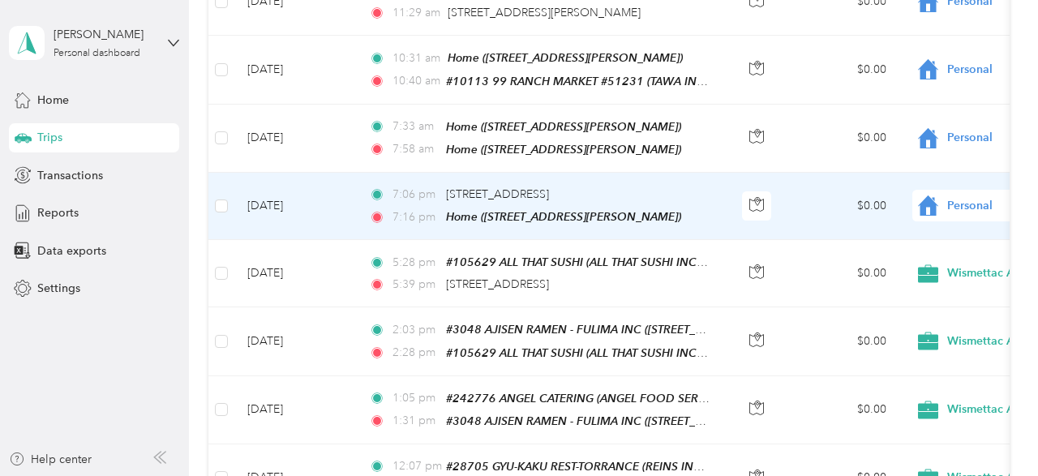
click at [956, 197] on span "Personal" at bounding box center [1022, 206] width 148 height 18
click at [943, 208] on span "Wismettac Asian Foods" at bounding box center [953, 208] width 150 height 17
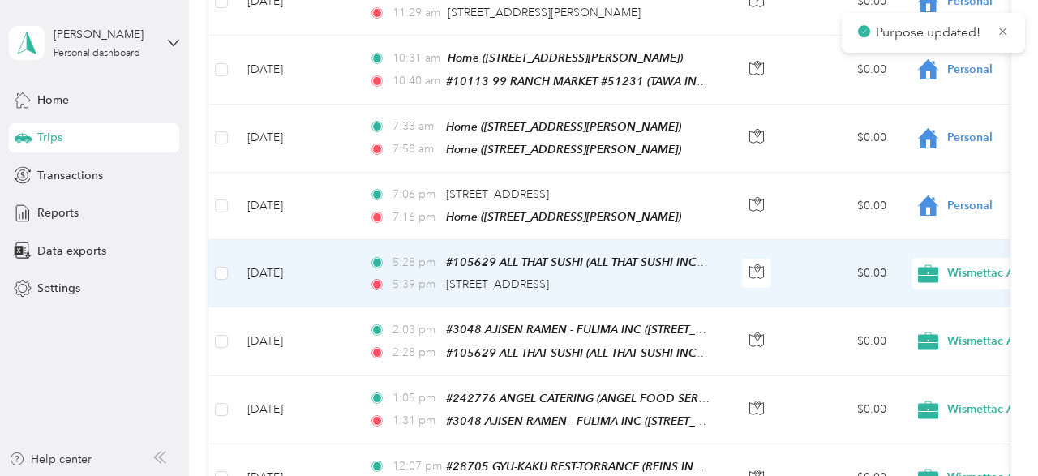
scroll to position [1495, 0]
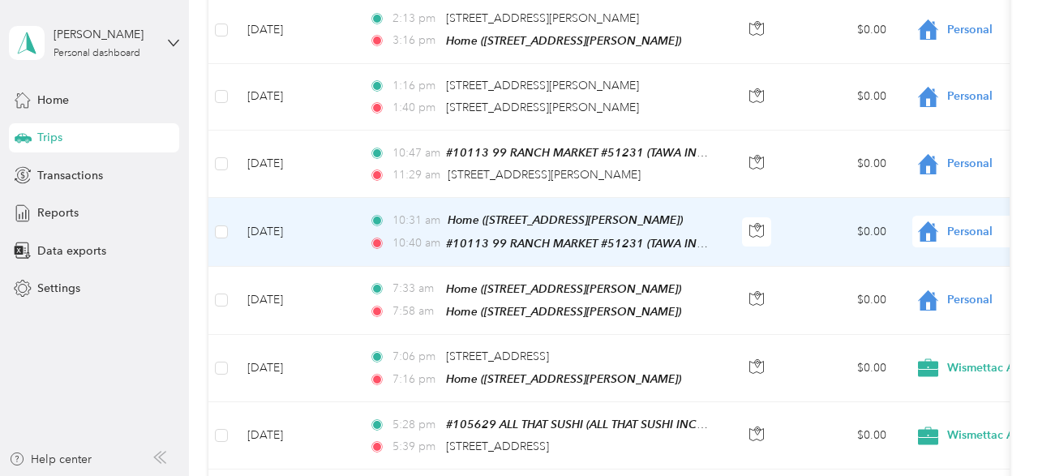
click at [953, 223] on span "Personal" at bounding box center [1022, 232] width 148 height 18
drag, startPoint x: 941, startPoint y: 239, endPoint x: 911, endPoint y: 230, distance: 31.3
click at [940, 239] on span "Wismettac Asian Foods" at bounding box center [953, 238] width 150 height 17
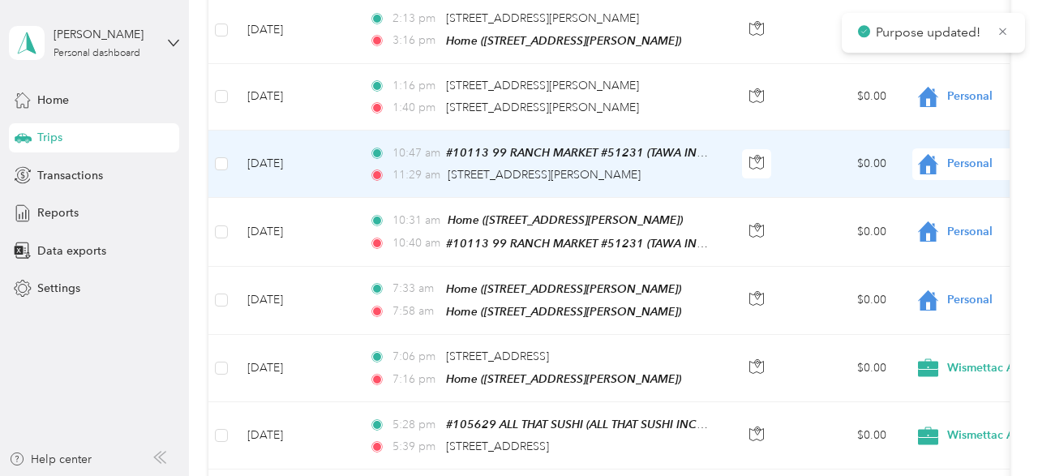
click at [793, 149] on td "$0.00" at bounding box center [843, 164] width 114 height 67
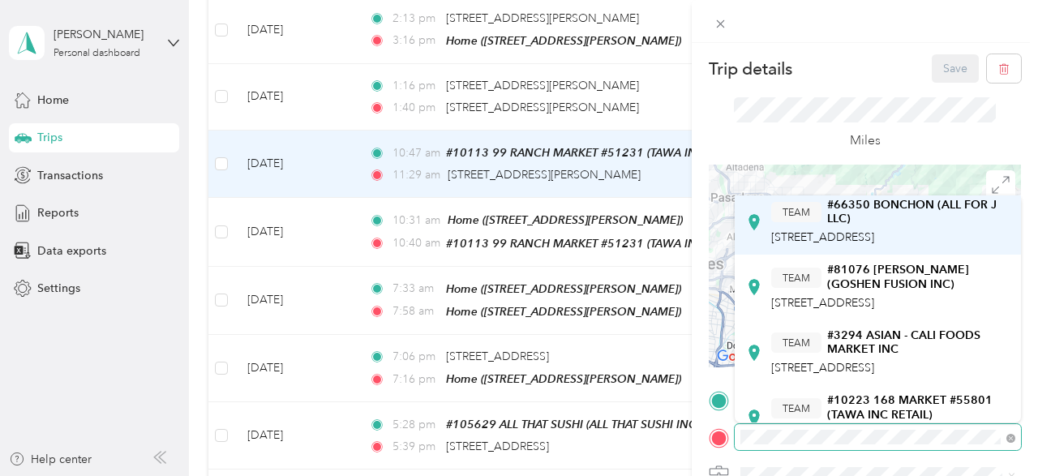
scroll to position [406, 0]
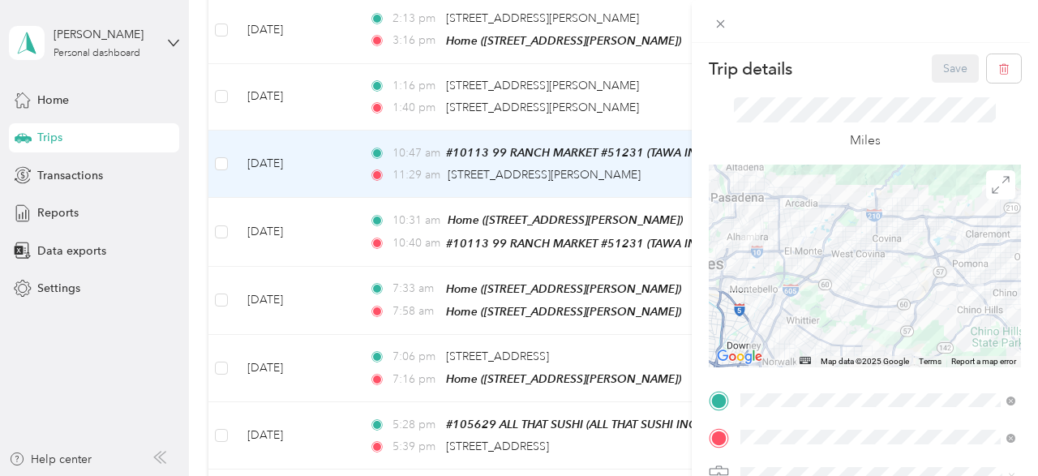
click at [837, 286] on span "[STREET_ADDRESS]" at bounding box center [822, 279] width 103 height 14
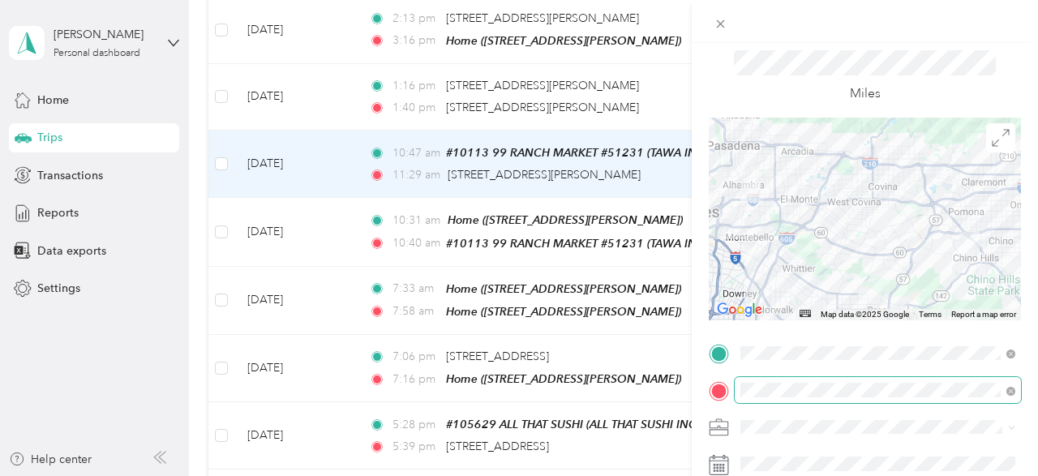
scroll to position [81, 0]
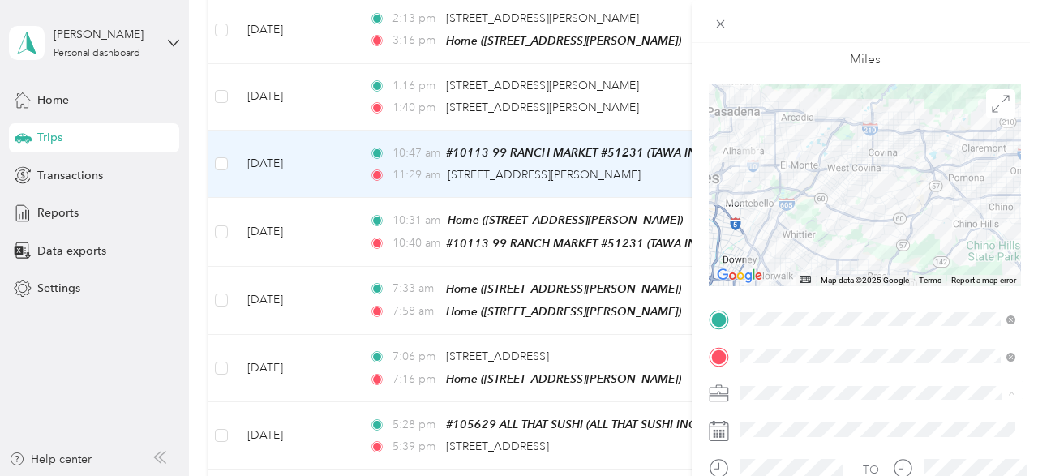
click at [800, 421] on span "Wismettac Asian Foods" at bounding box center [805, 422] width 119 height 14
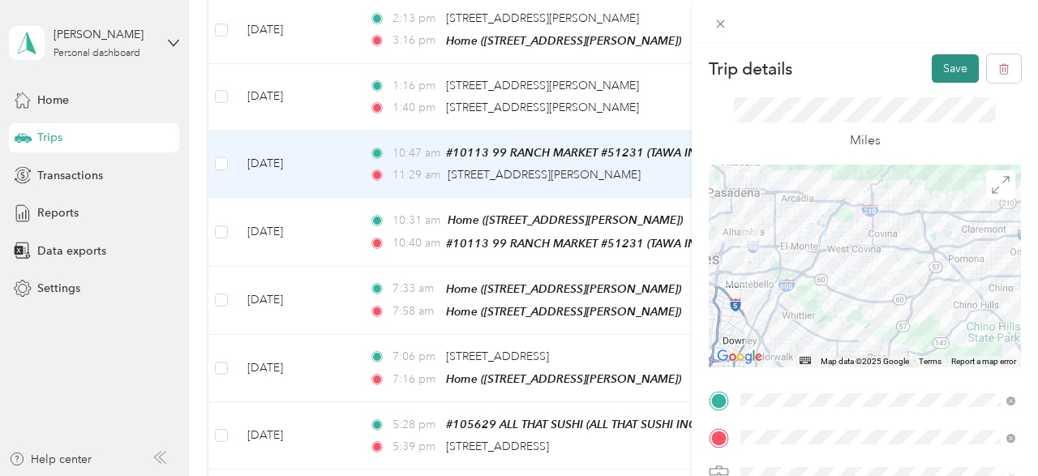
click at [953, 72] on button "Save" at bounding box center [955, 68] width 47 height 28
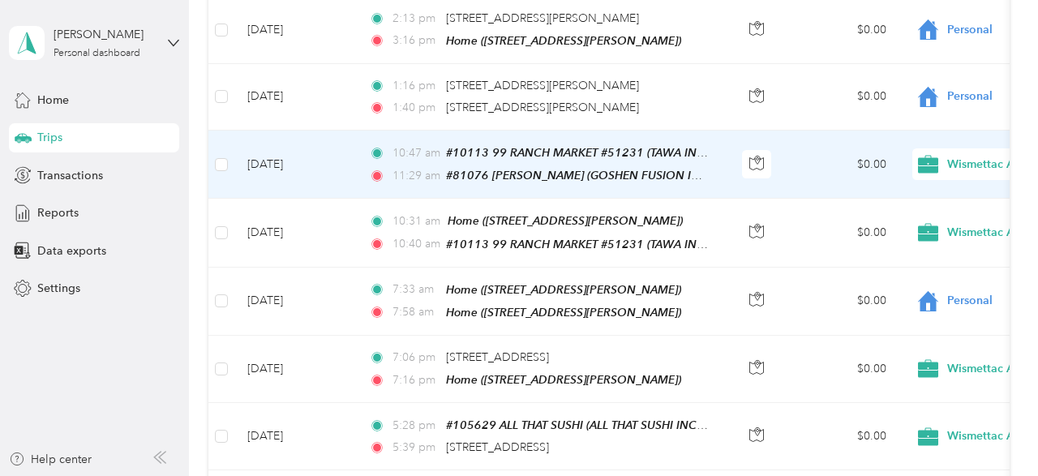
scroll to position [1414, 0]
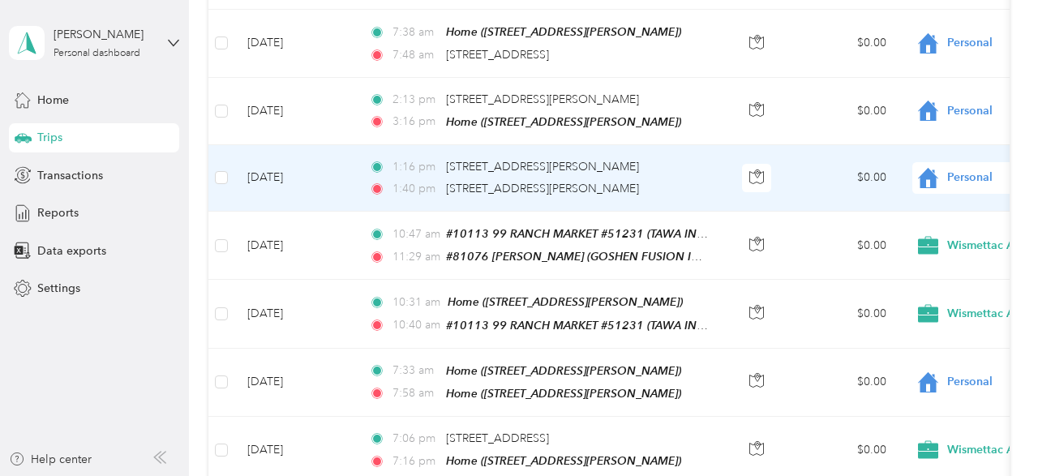
click at [822, 160] on td "$0.00" at bounding box center [843, 178] width 114 height 67
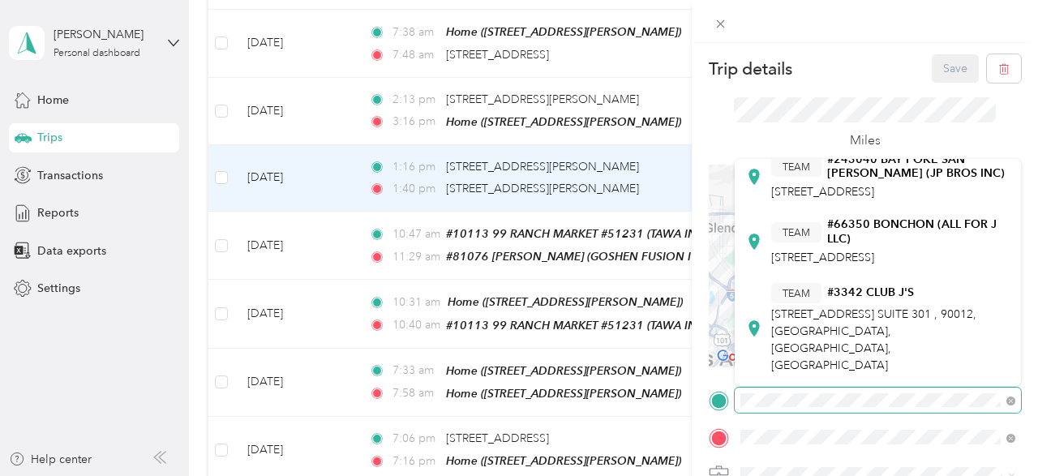
scroll to position [487, 0]
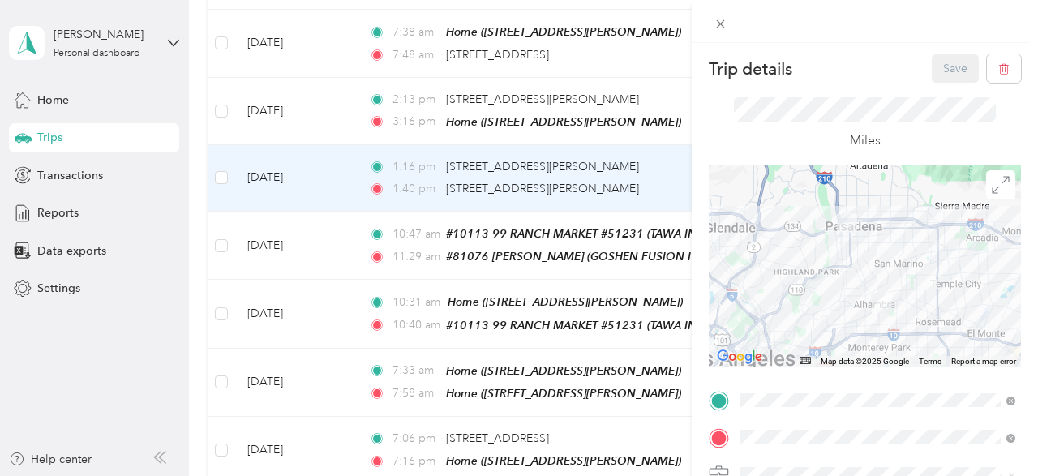
click at [840, 277] on div "TEAM #81076 [PERSON_NAME] (GOSHEN FUSION INC) [STREET_ADDRESS]" at bounding box center [890, 253] width 239 height 49
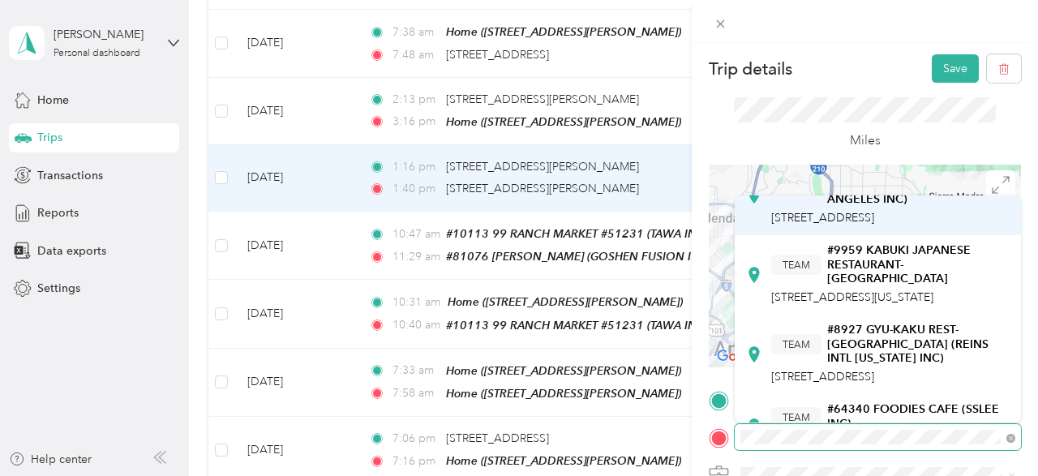
scroll to position [162, 0]
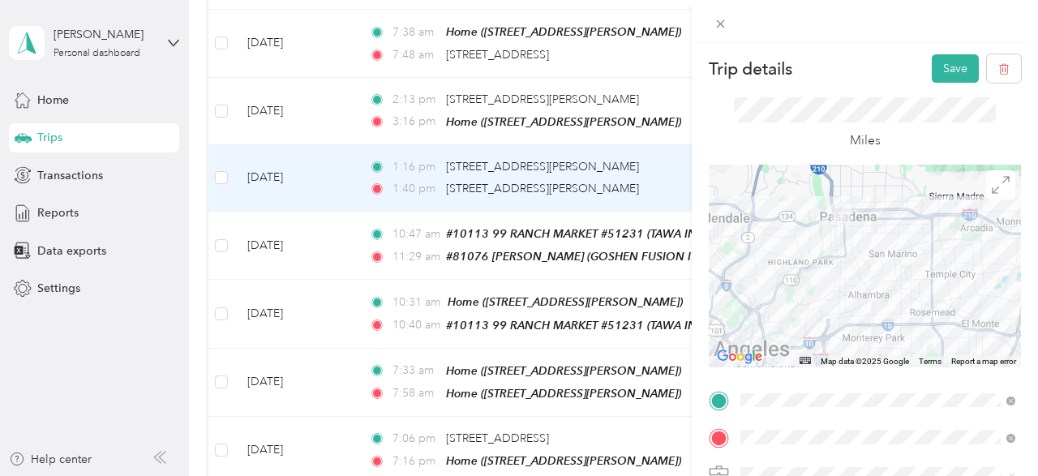
click at [845, 343] on strong "#8927 GYU-KAKU REST-[GEOGRAPHIC_DATA] (REINS INTL [US_STATE] INC)" at bounding box center [918, 321] width 183 height 43
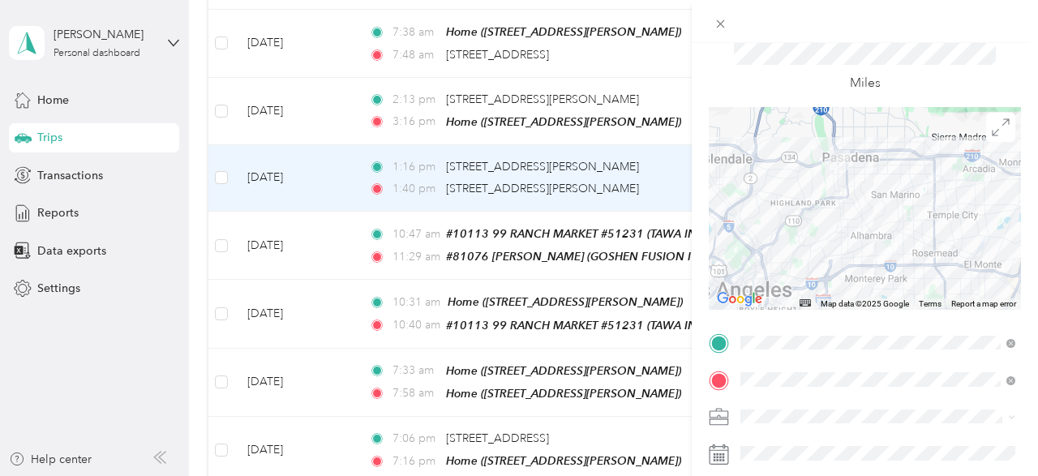
scroll to position [81, 0]
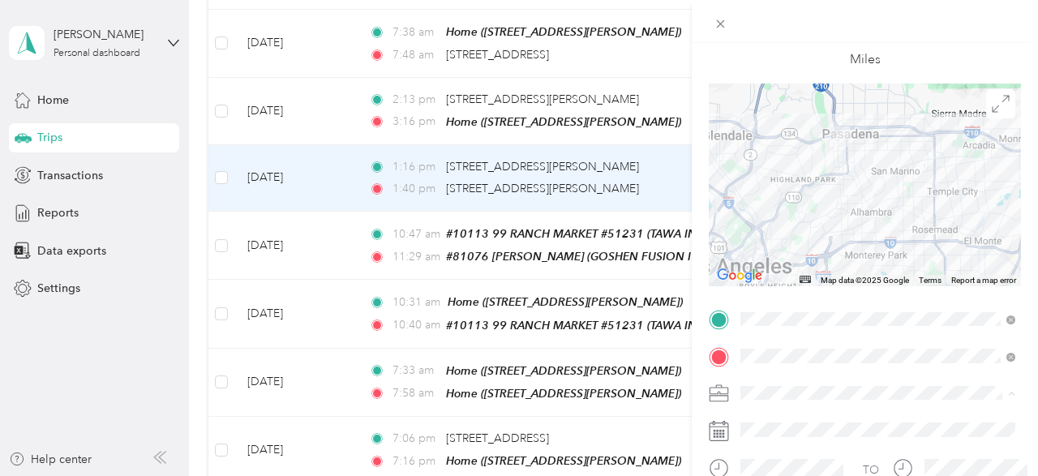
click at [804, 421] on span "Wismettac Asian Foods" at bounding box center [805, 422] width 119 height 14
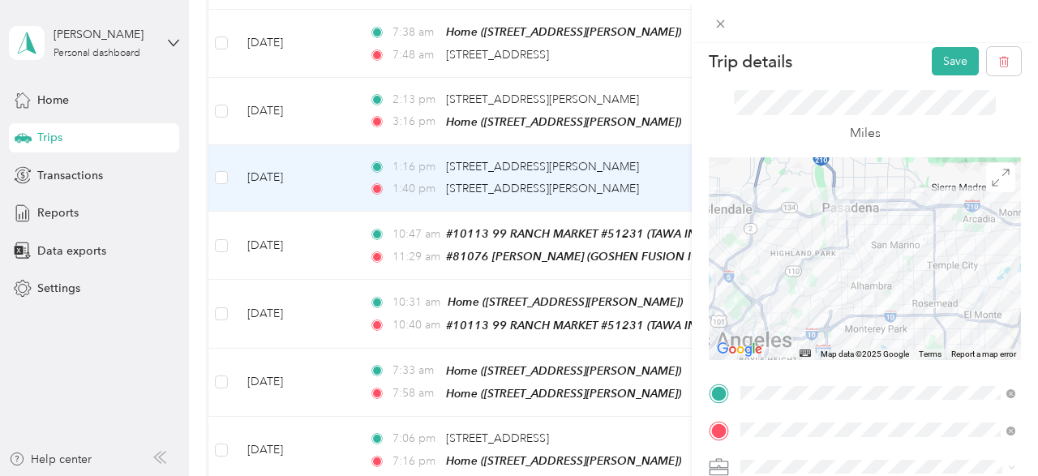
scroll to position [0, 0]
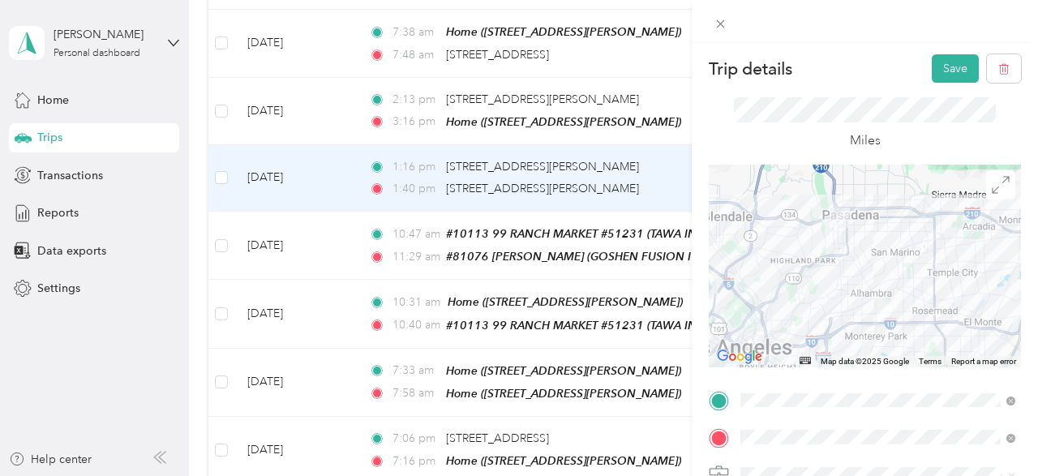
drag, startPoint x: 935, startPoint y: 67, endPoint x: 883, endPoint y: 68, distance: 51.9
click at [935, 67] on button "Save" at bounding box center [955, 68] width 47 height 28
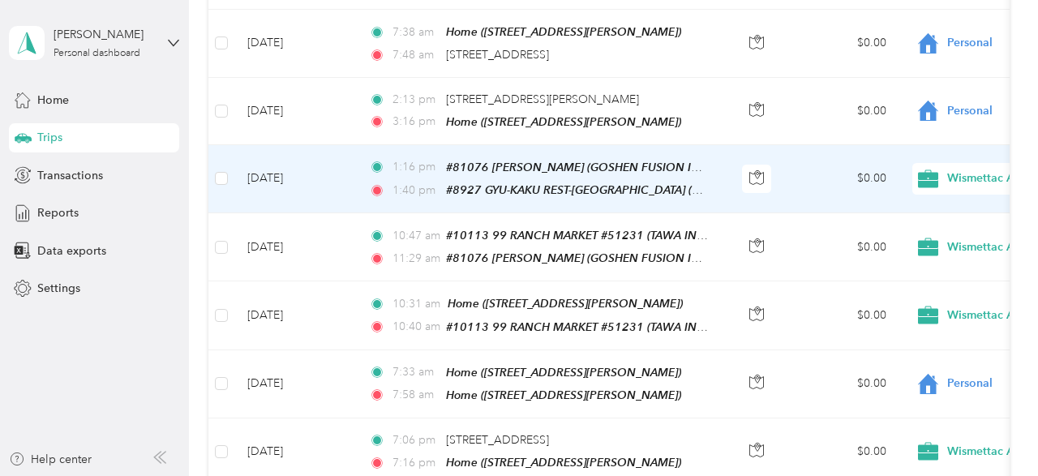
scroll to position [1333, 0]
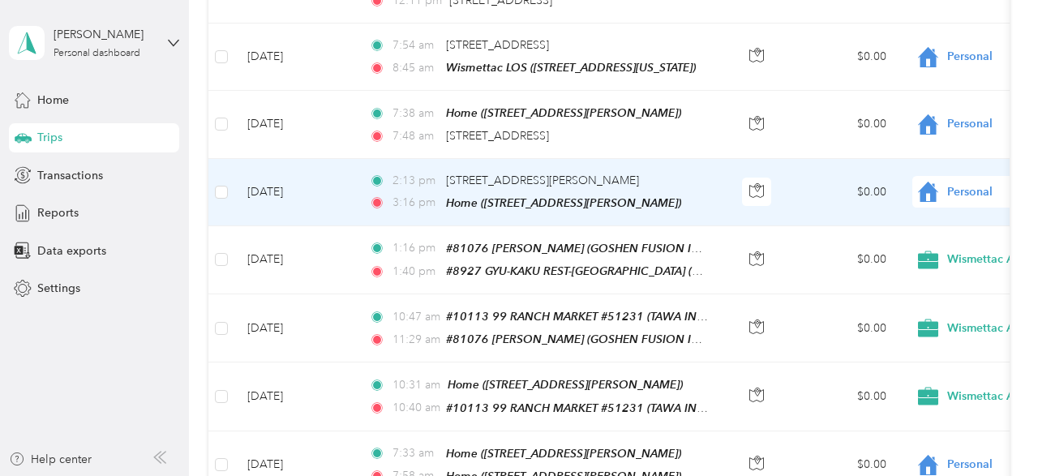
click at [799, 159] on td "$0.00" at bounding box center [843, 192] width 114 height 67
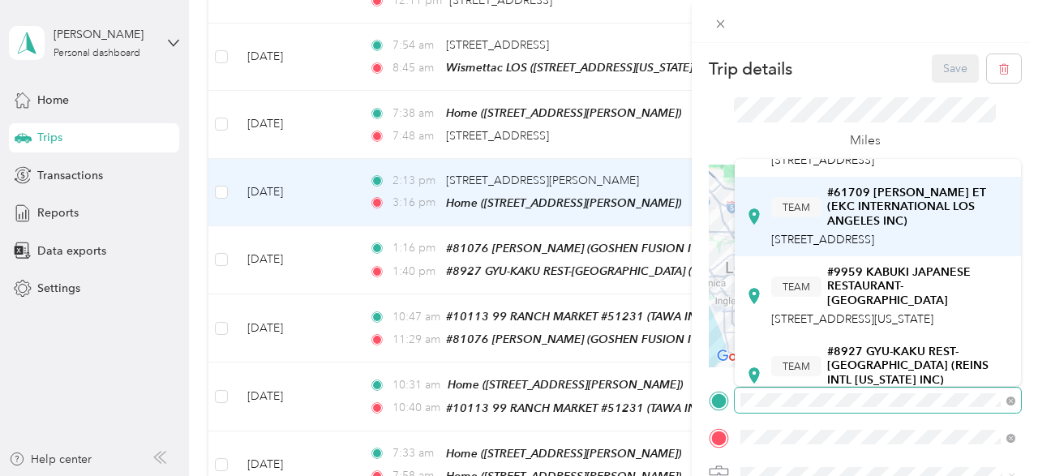
scroll to position [162, 0]
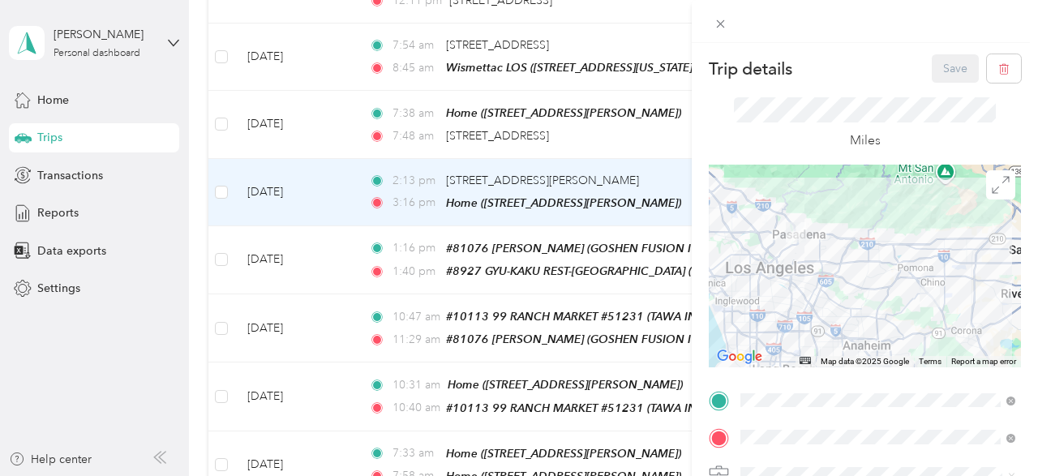
click at [836, 326] on div "TEAM #8927 GYU-KAKU REST-[GEOGRAPHIC_DATA] (REINS INTL [US_STATE] INC) [STREET_…" at bounding box center [890, 295] width 239 height 62
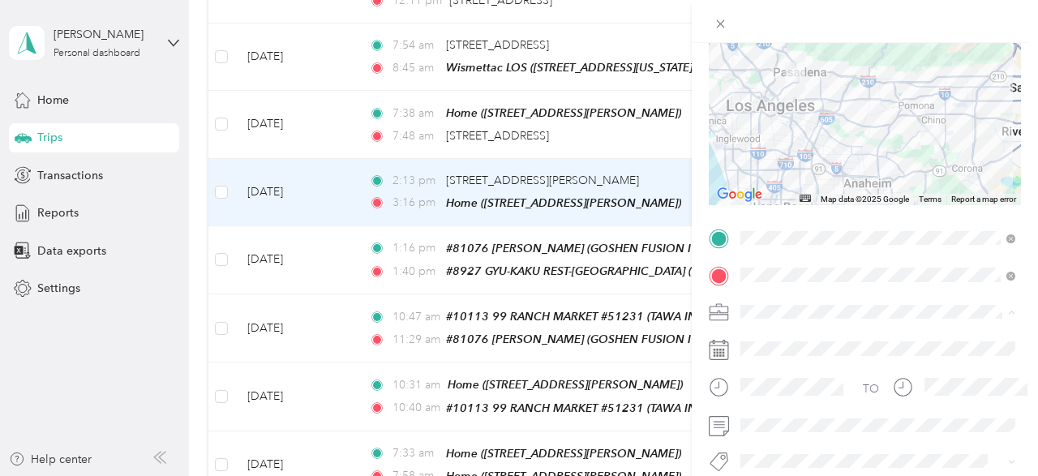
click at [797, 346] on li "Wismettac Asian Foods" at bounding box center [878, 340] width 286 height 28
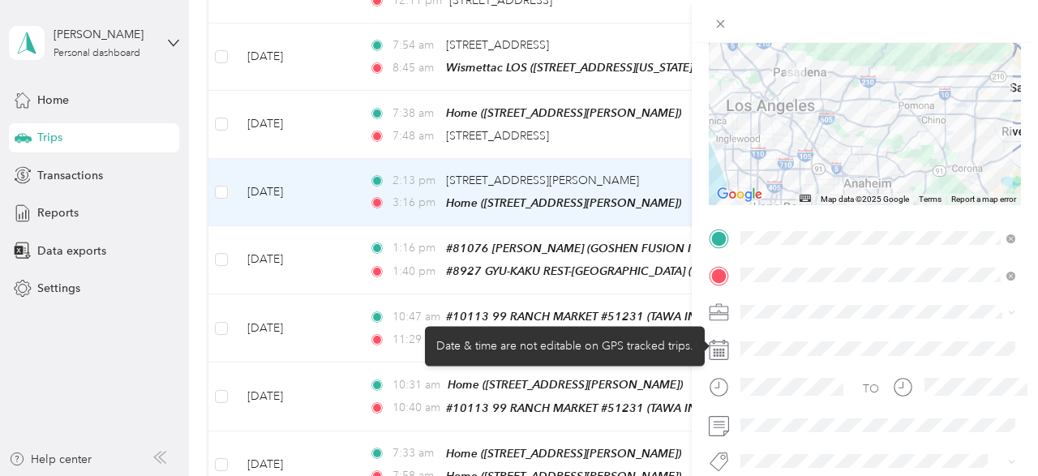
scroll to position [0, 0]
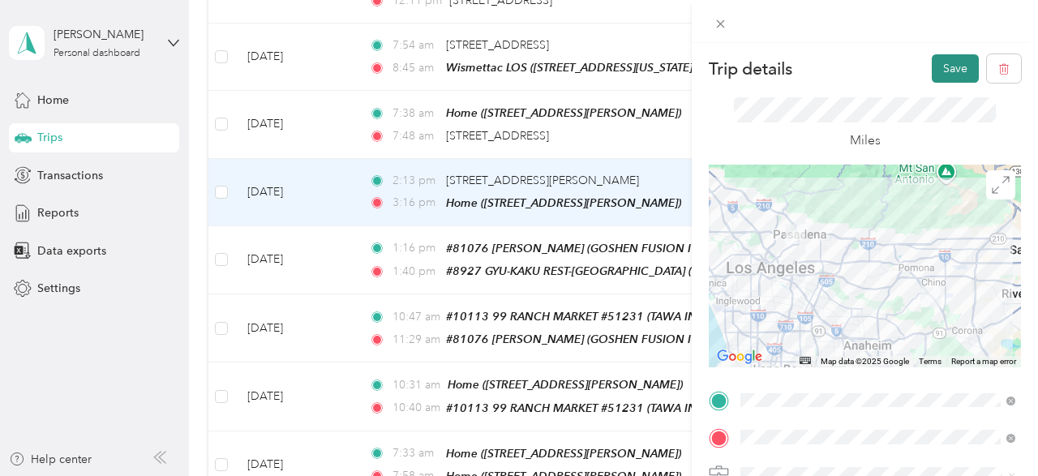
click at [953, 71] on button "Save" at bounding box center [955, 68] width 47 height 28
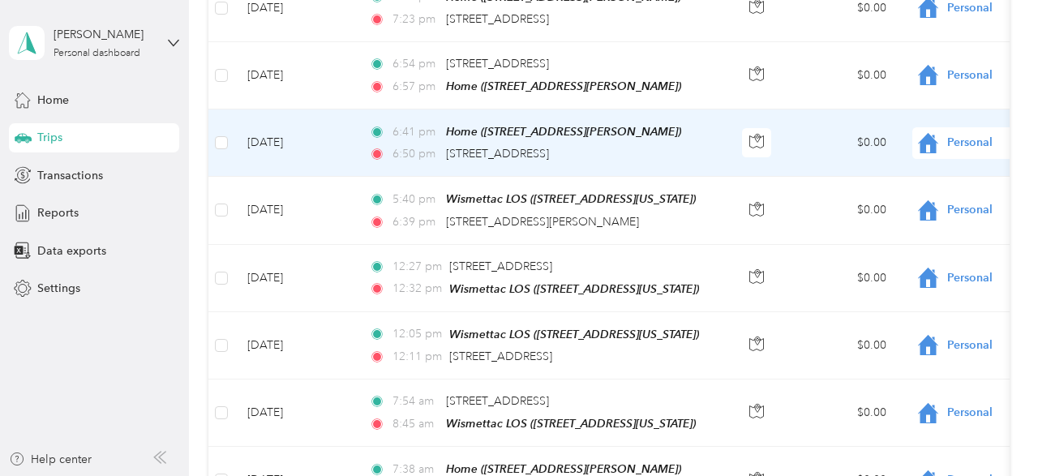
scroll to position [1008, 0]
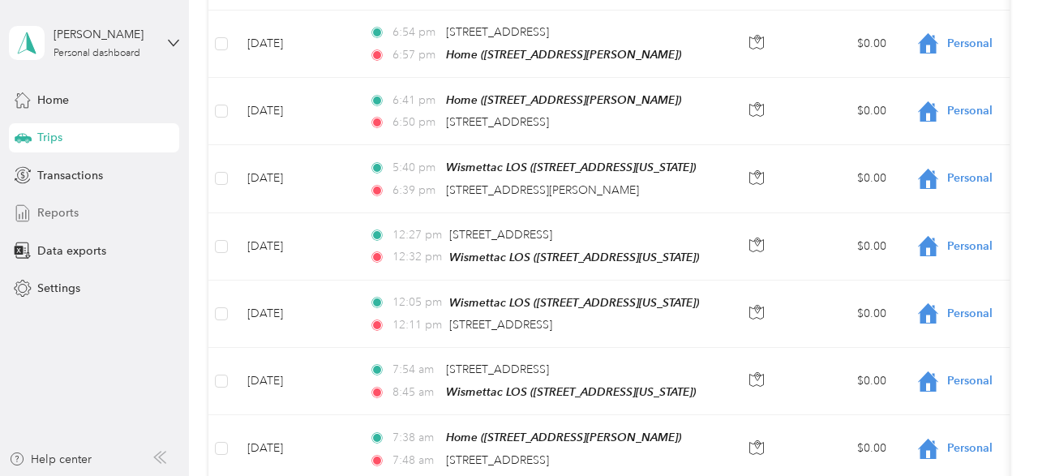
click at [79, 218] on div "Reports" at bounding box center [94, 213] width 170 height 29
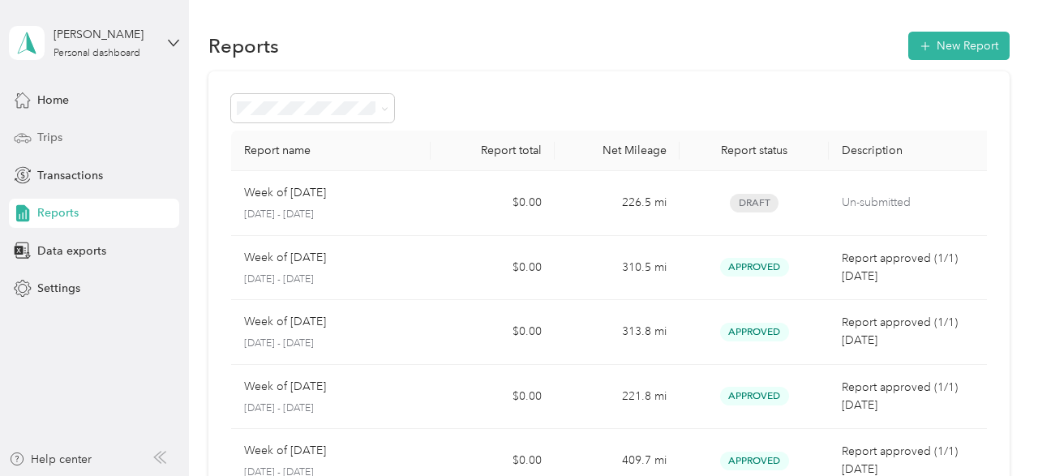
click at [55, 140] on span "Trips" at bounding box center [49, 137] width 25 height 17
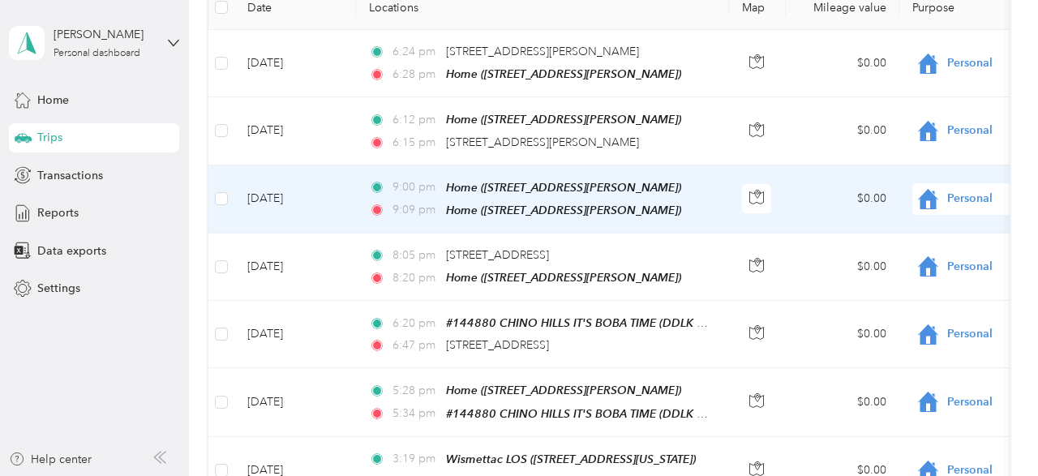
scroll to position [324, 0]
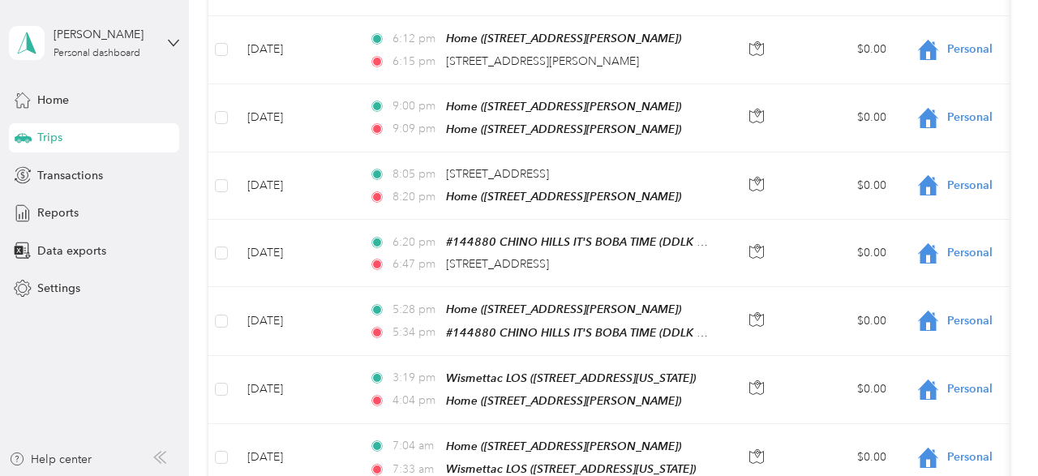
drag, startPoint x: 80, startPoint y: 318, endPoint x: 284, endPoint y: 356, distance: 207.2
click at [81, 319] on aside "[PERSON_NAME] Personal dashboard Home Trips Transactions Reports Data exports S…" at bounding box center [94, 238] width 189 height 476
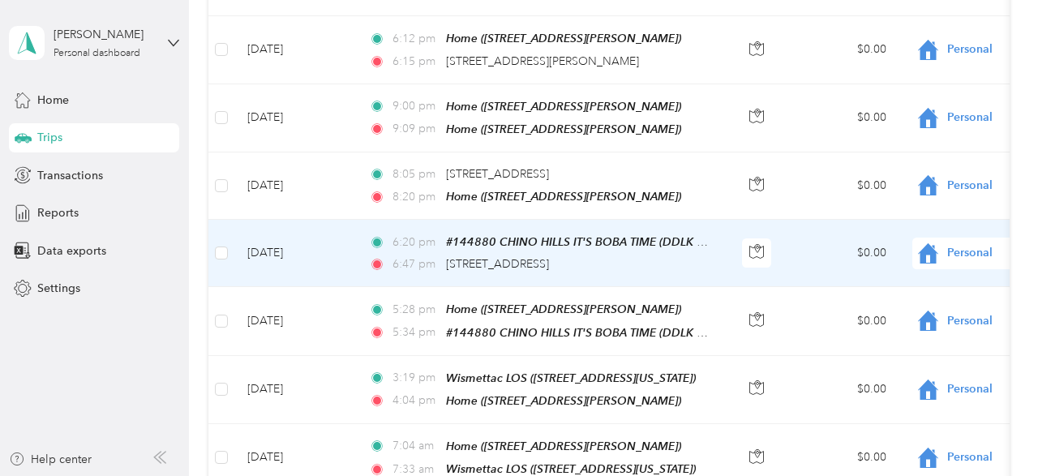
scroll to position [406, 0]
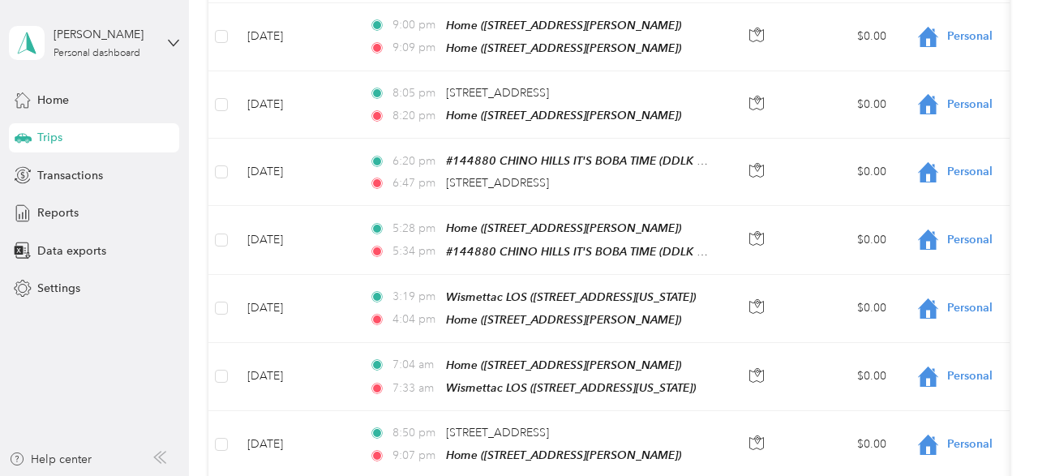
click at [79, 393] on aside "[PERSON_NAME] Personal dashboard Home Trips Transactions Reports Data exports S…" at bounding box center [94, 238] width 189 height 476
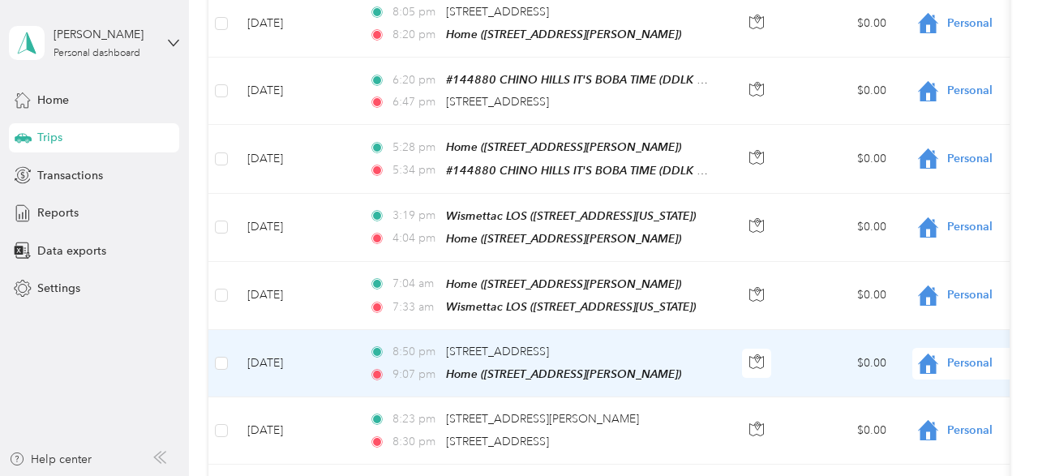
scroll to position [568, 0]
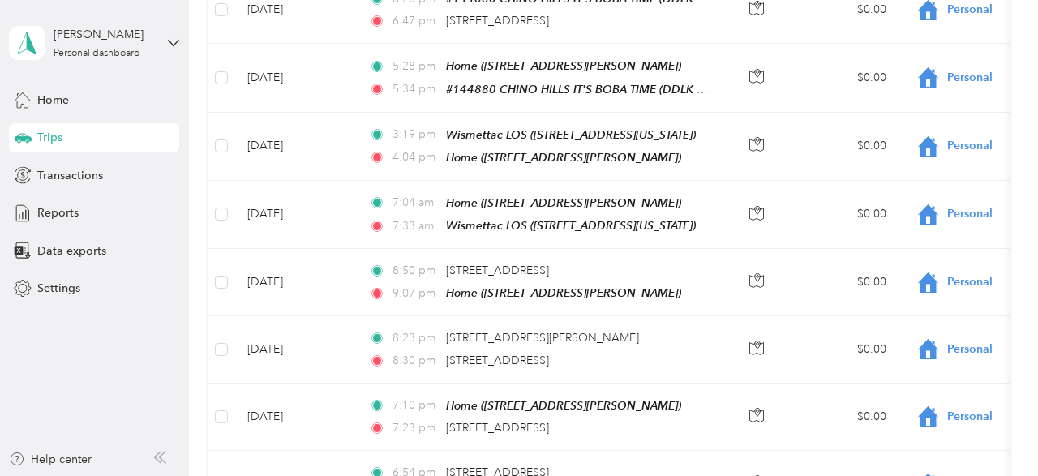
click at [82, 404] on aside "[PERSON_NAME] Personal dashboard Home Trips Transactions Reports Data exports S…" at bounding box center [94, 238] width 189 height 476
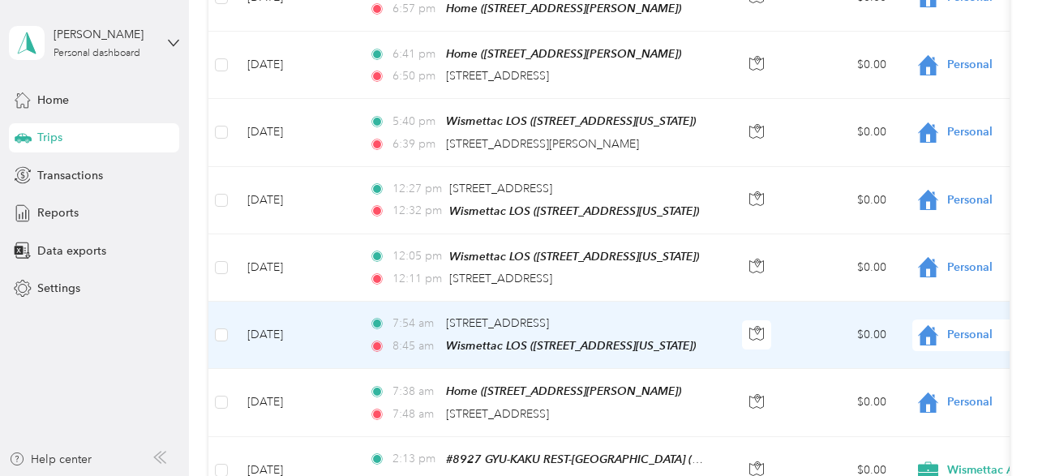
scroll to position [973, 0]
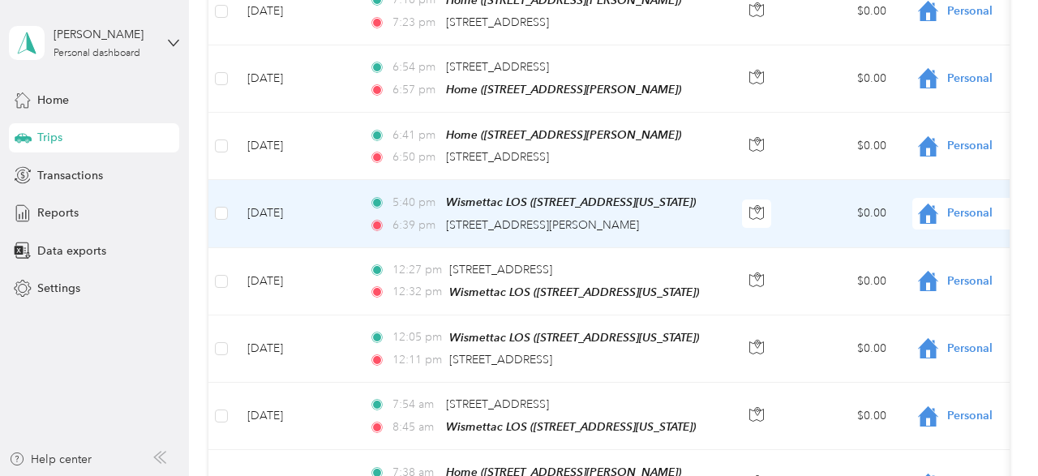
click at [801, 217] on td "$0.00" at bounding box center [843, 213] width 114 height 67
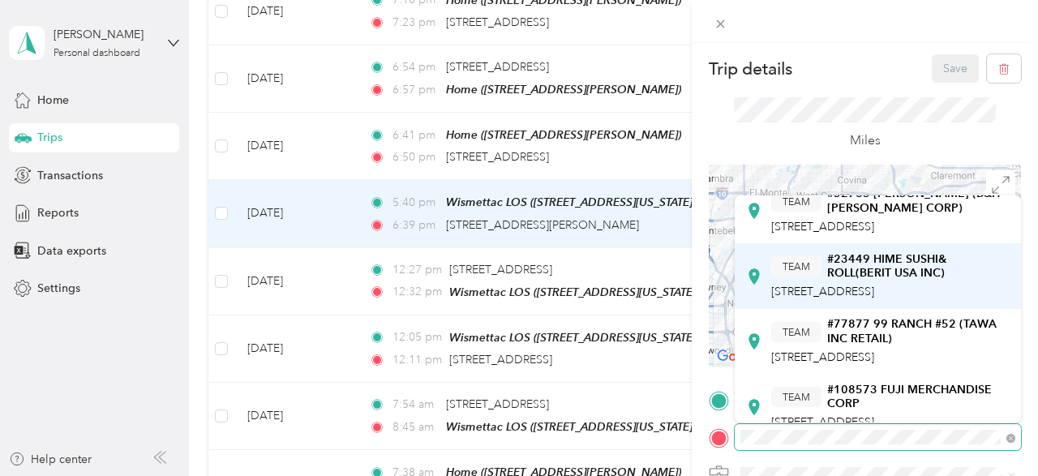
scroll to position [406, 0]
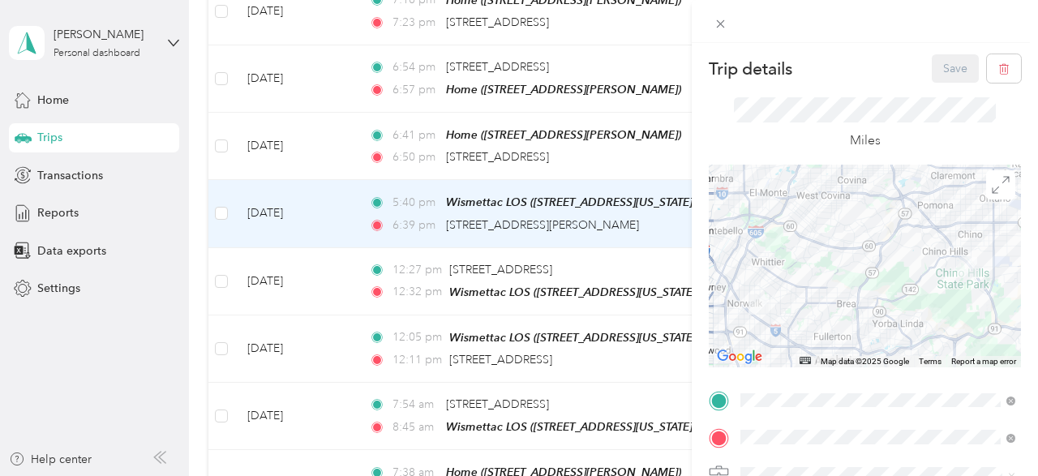
click at [901, 273] on div "TEAM #23449 HIME SUSHI& ROLL(BERIT USA INC) [STREET_ADDRESS]" at bounding box center [890, 249] width 239 height 49
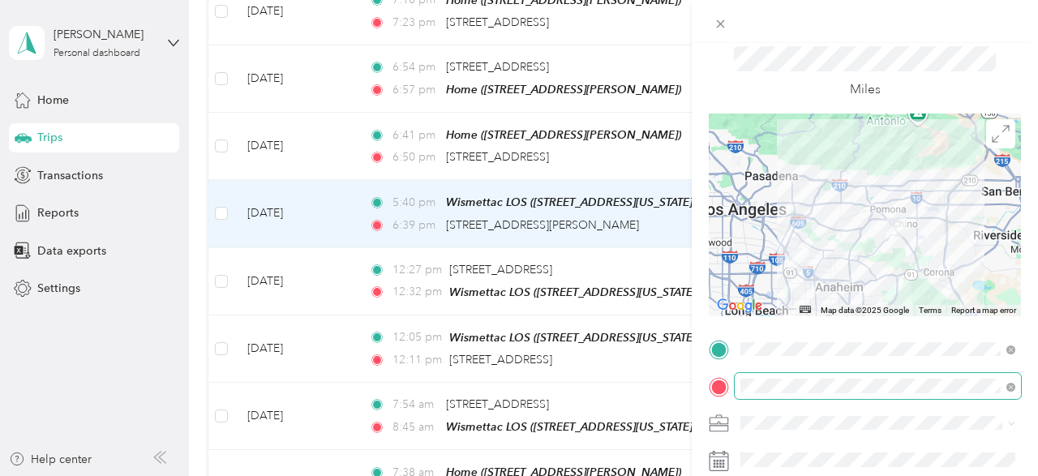
scroll to position [81, 0]
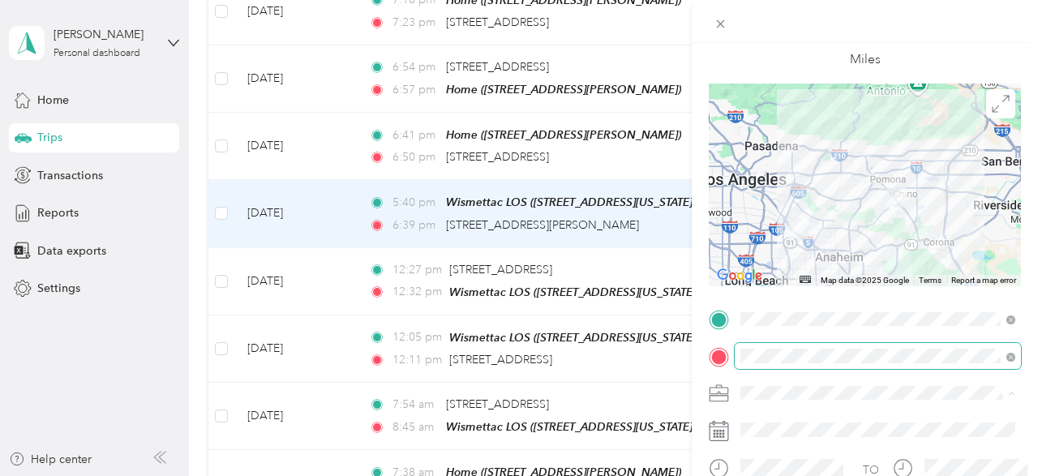
drag, startPoint x: 803, startPoint y: 419, endPoint x: 995, endPoint y: 345, distance: 205.2
click at [809, 418] on span "Wismettac Asian Foods" at bounding box center [805, 422] width 119 height 14
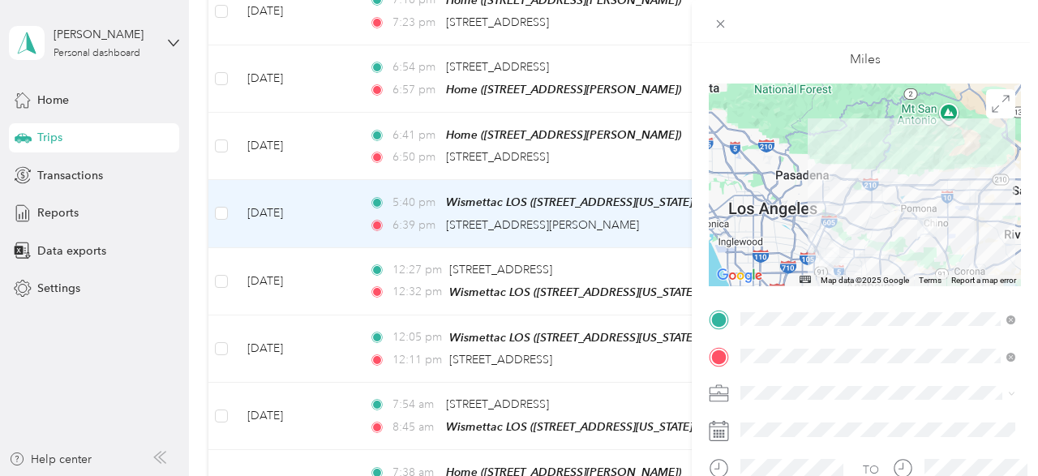
scroll to position [0, 0]
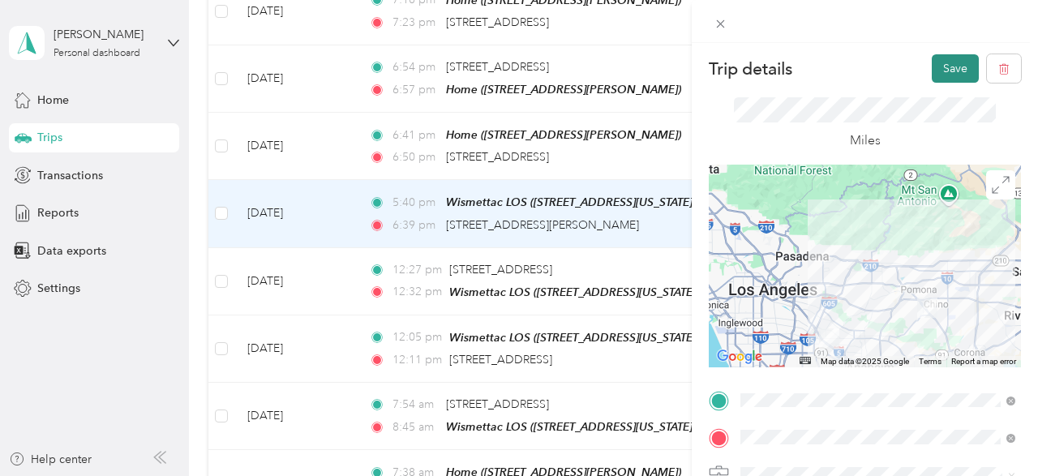
click at [944, 71] on button "Save" at bounding box center [955, 68] width 47 height 28
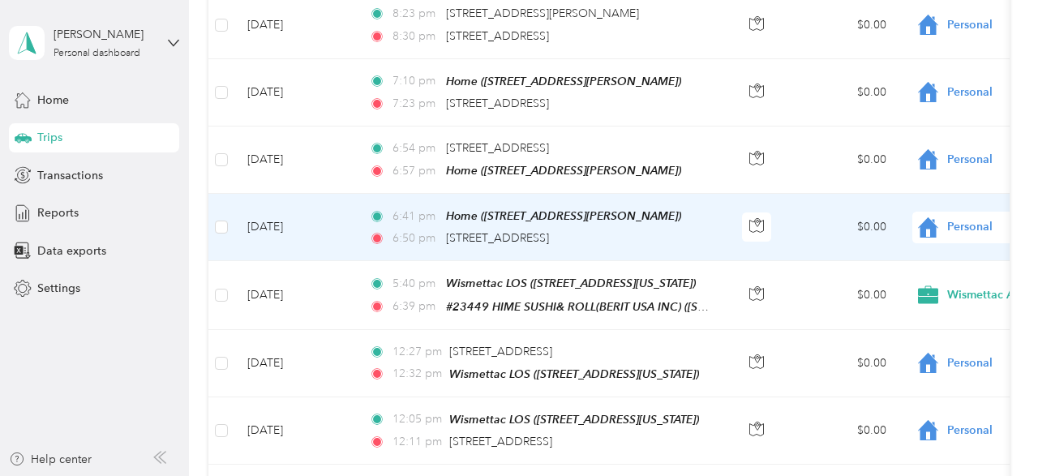
scroll to position [811, 0]
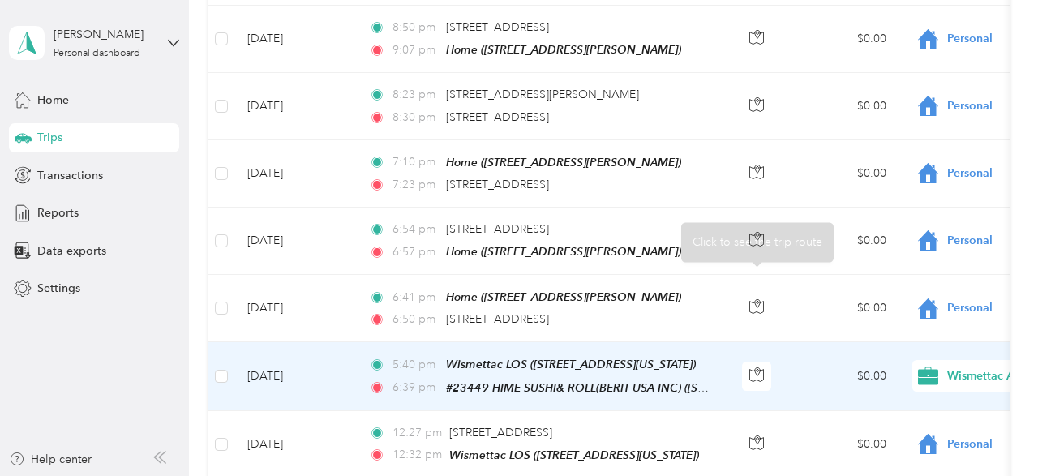
click at [792, 360] on td "$0.00" at bounding box center [843, 376] width 114 height 68
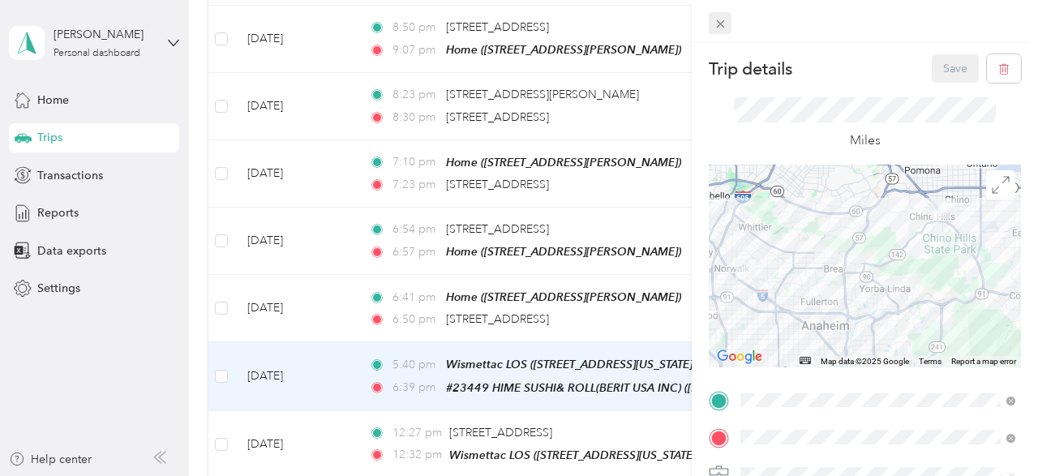
click at [720, 22] on icon at bounding box center [721, 24] width 14 height 14
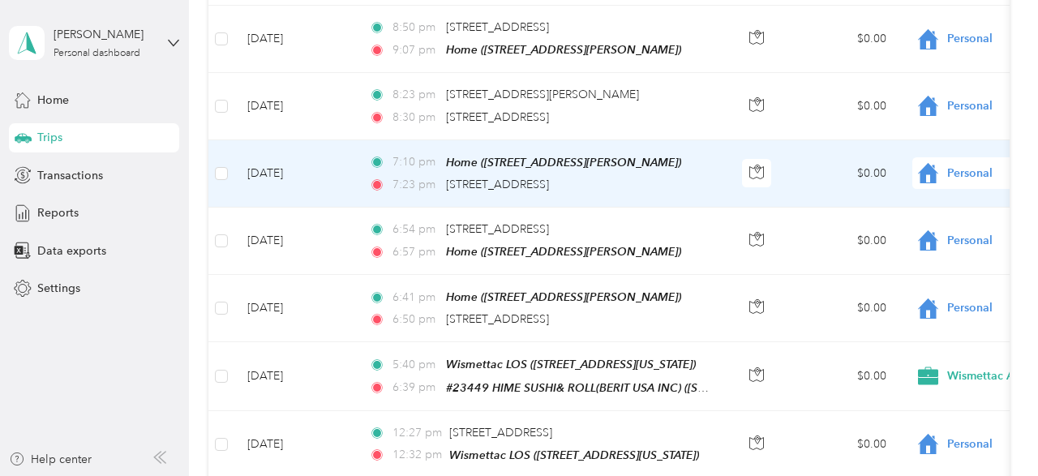
click at [801, 155] on td "$0.00" at bounding box center [843, 173] width 114 height 67
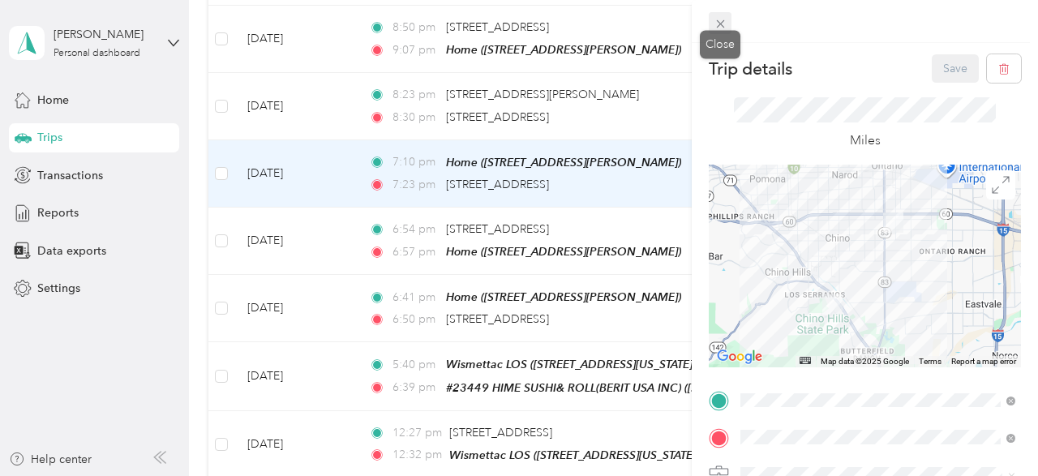
click at [728, 25] on span at bounding box center [720, 23] width 23 height 23
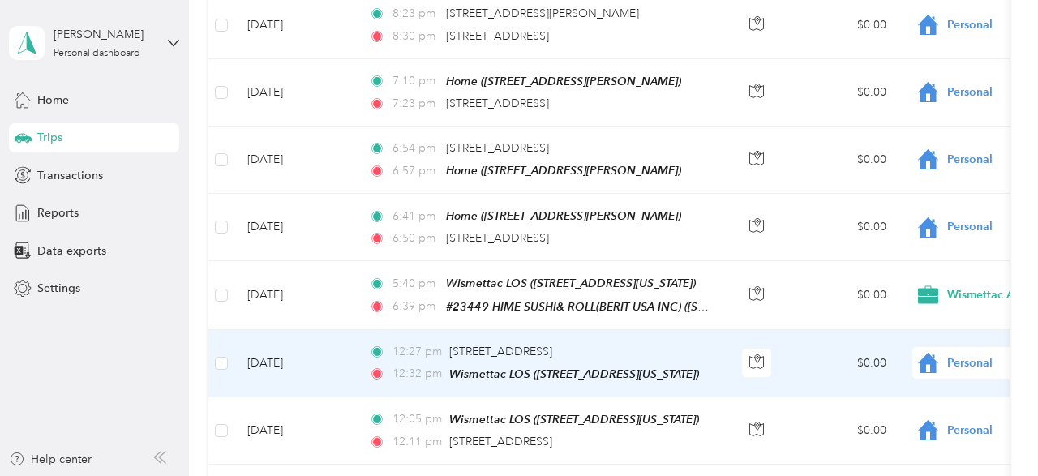
scroll to position [811, 0]
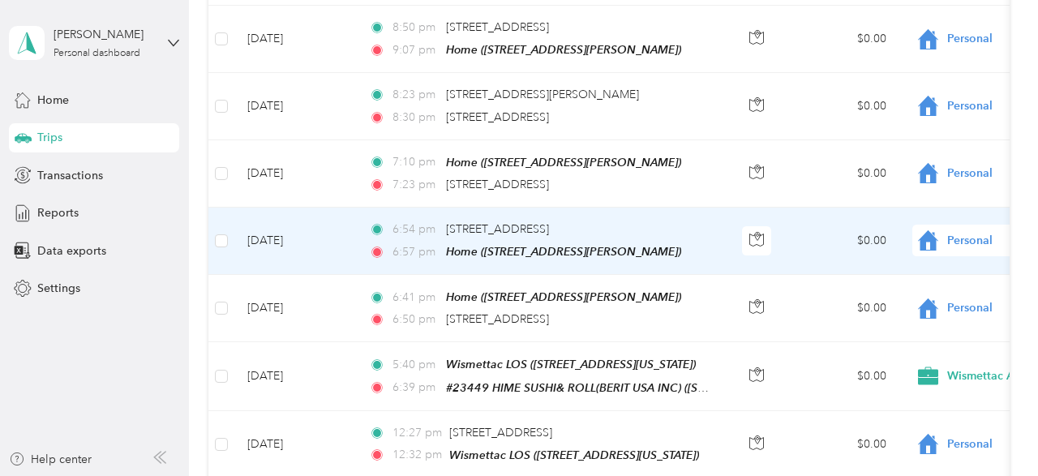
click at [794, 217] on td "$0.00" at bounding box center [843, 241] width 114 height 67
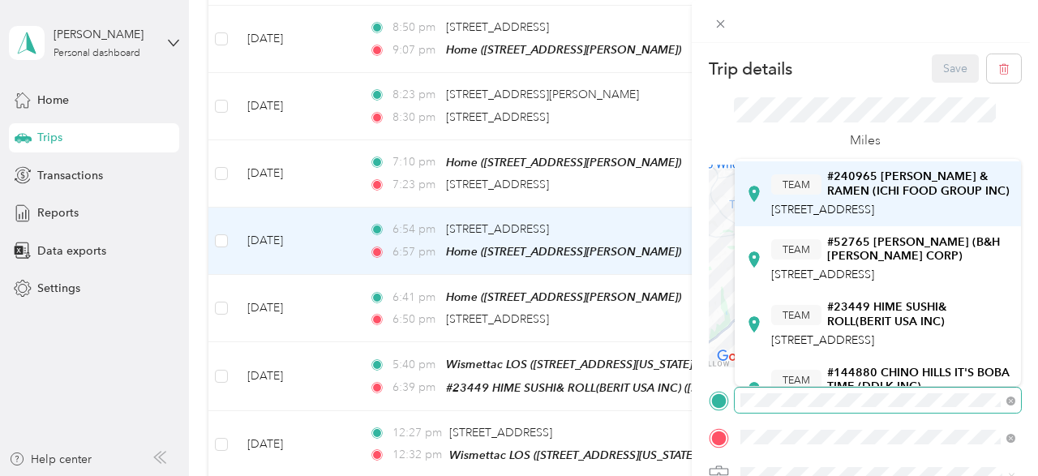
scroll to position [243, 0]
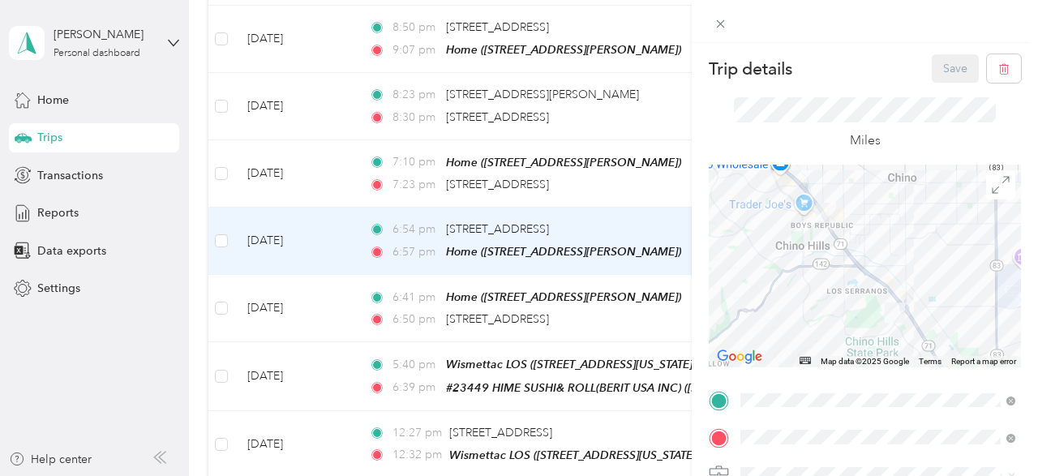
click at [855, 266] on span "[STREET_ADDRESS]" at bounding box center [822, 259] width 103 height 14
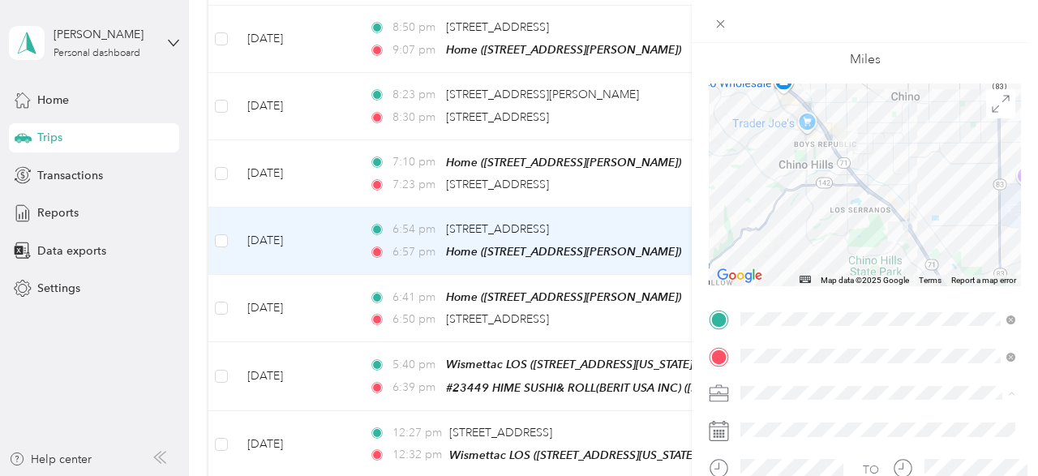
drag, startPoint x: 804, startPoint y: 421, endPoint x: 840, endPoint y: 399, distance: 42.6
click at [804, 422] on span "Wismettac Asian Foods" at bounding box center [805, 422] width 119 height 14
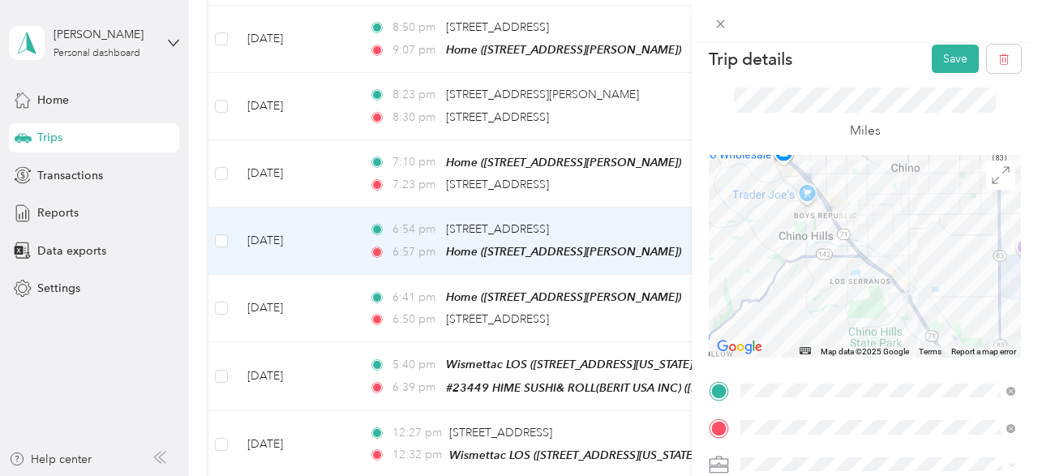
scroll to position [0, 0]
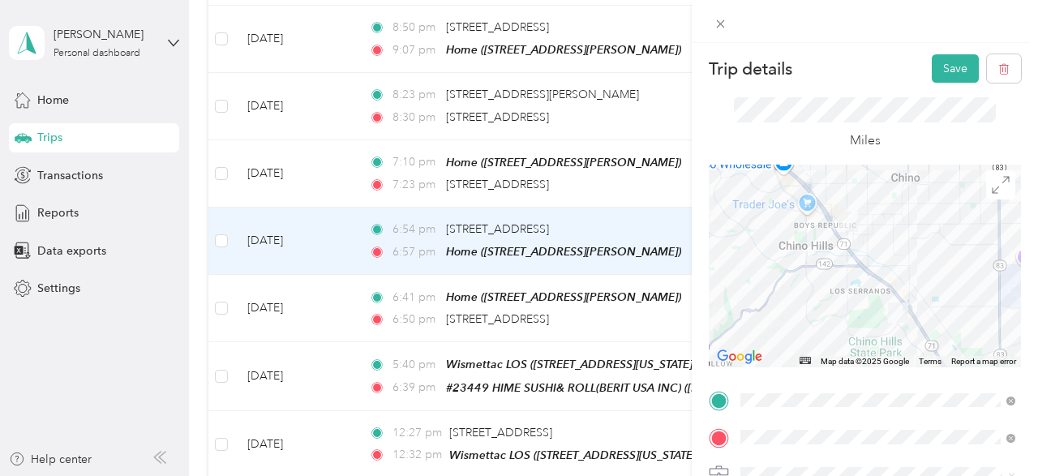
drag, startPoint x: 940, startPoint y: 72, endPoint x: 645, endPoint y: 161, distance: 308.5
click at [940, 71] on button "Save" at bounding box center [955, 68] width 47 height 28
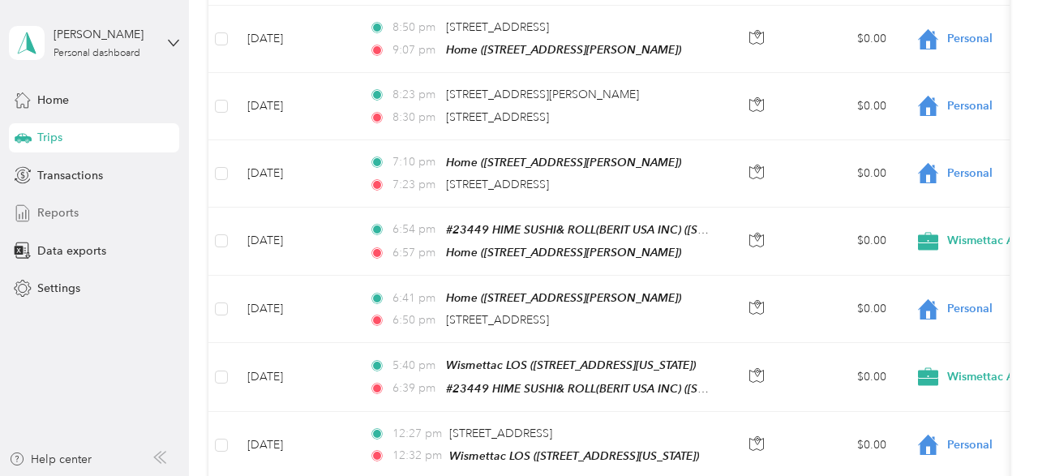
click at [54, 216] on span "Reports" at bounding box center [57, 212] width 41 height 17
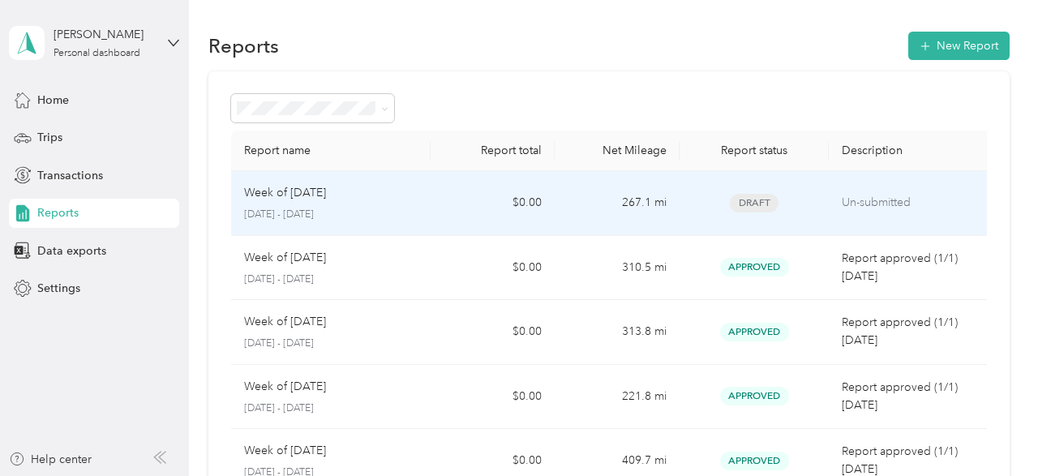
click at [612, 192] on td "267.1 mi" at bounding box center [617, 203] width 125 height 65
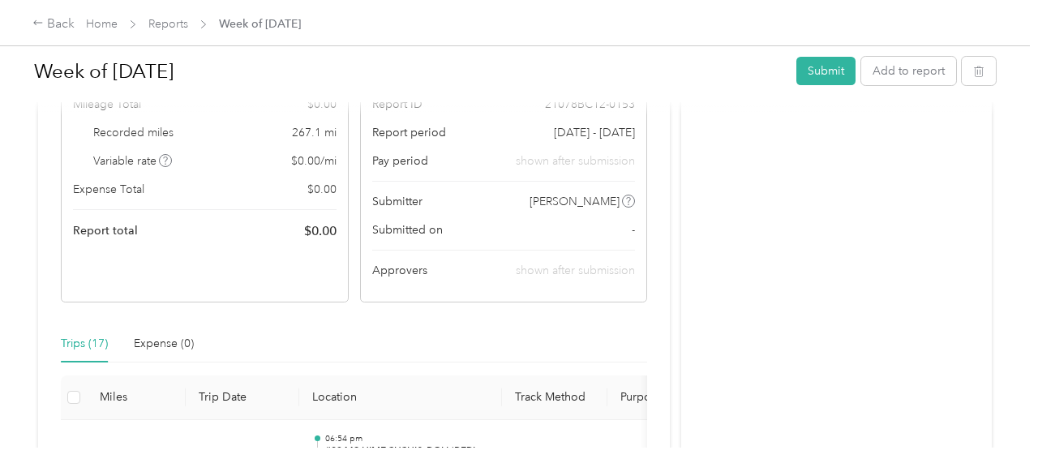
scroll to position [162, 0]
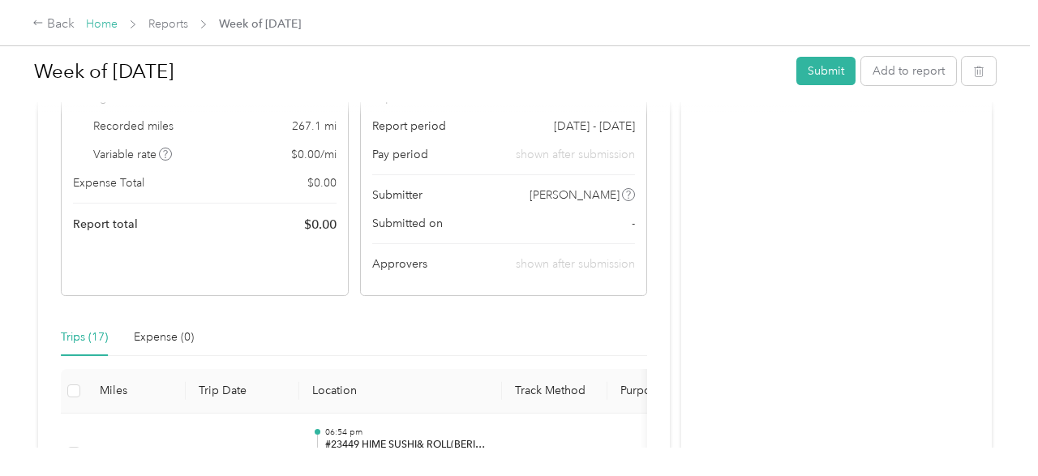
click at [89, 24] on link "Home" at bounding box center [102, 24] width 32 height 14
